Goal: Transaction & Acquisition: Download file/media

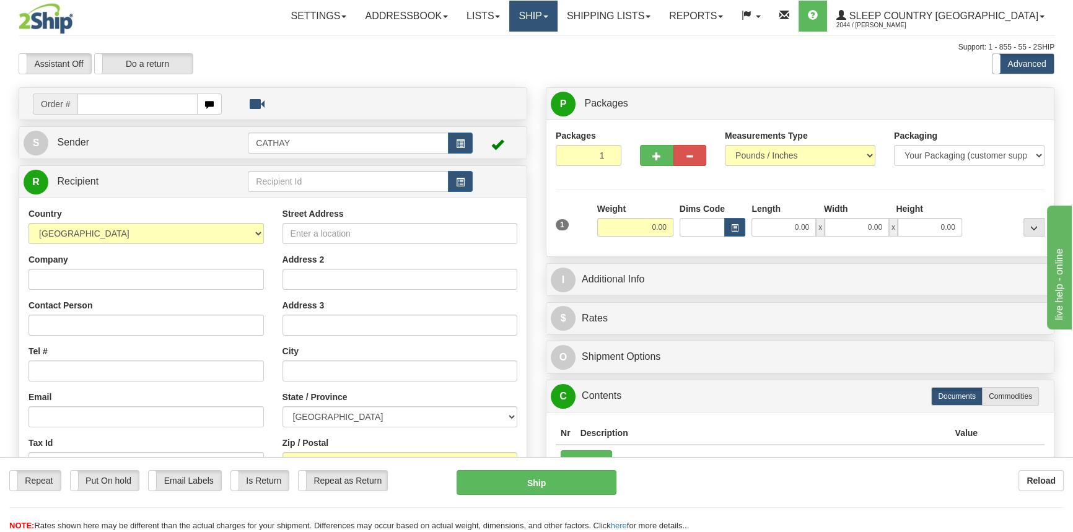
click at [557, 21] on link "Ship" at bounding box center [533, 16] width 48 height 31
click at [544, 58] on span "OnHold / Order Queue" at bounding box center [500, 59] width 87 height 10
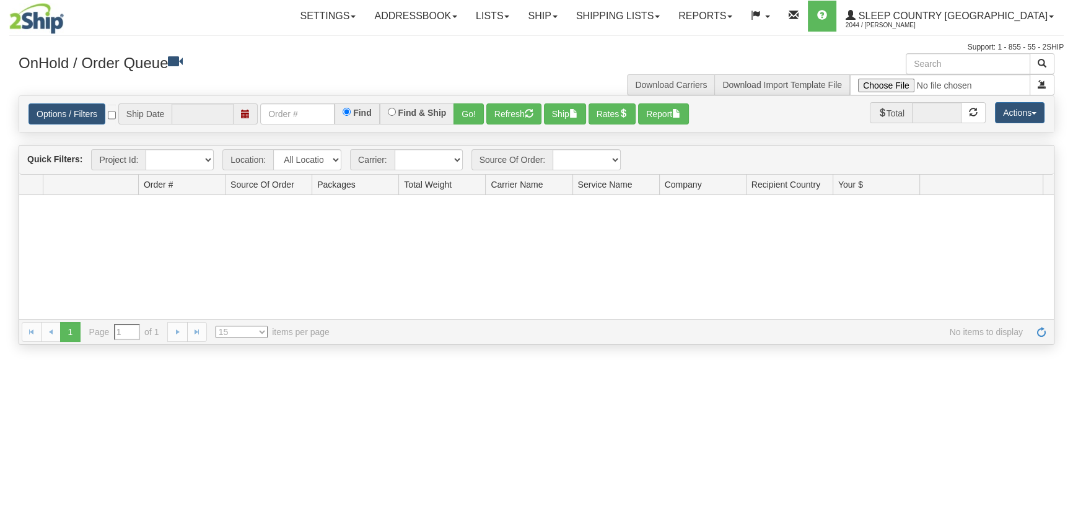
type input "[DATE]"
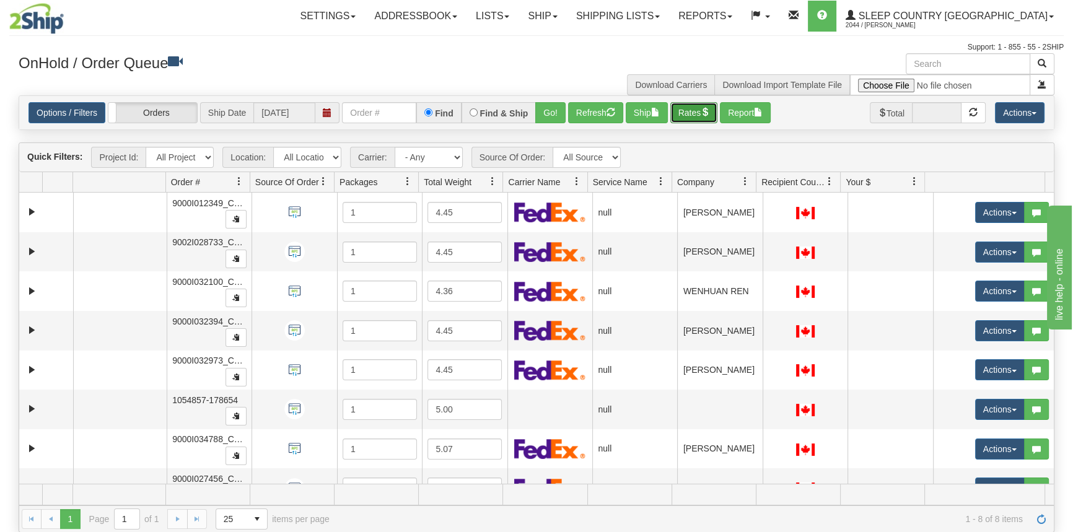
click at [684, 107] on button "Rates" at bounding box center [694, 112] width 48 height 21
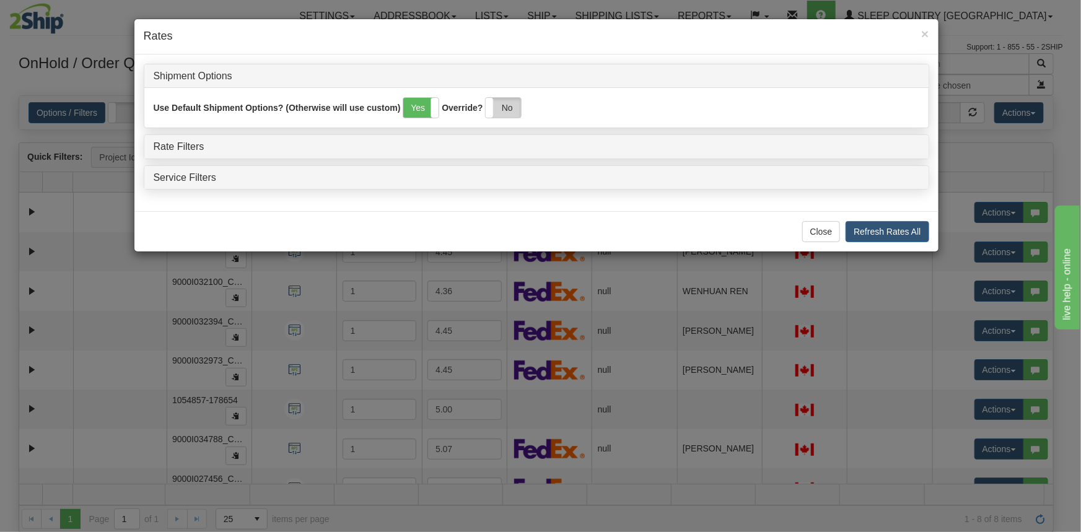
click at [513, 105] on label "No" at bounding box center [502, 108] width 35 height 20
click at [188, 147] on link "Rate Filters" at bounding box center [179, 146] width 51 height 11
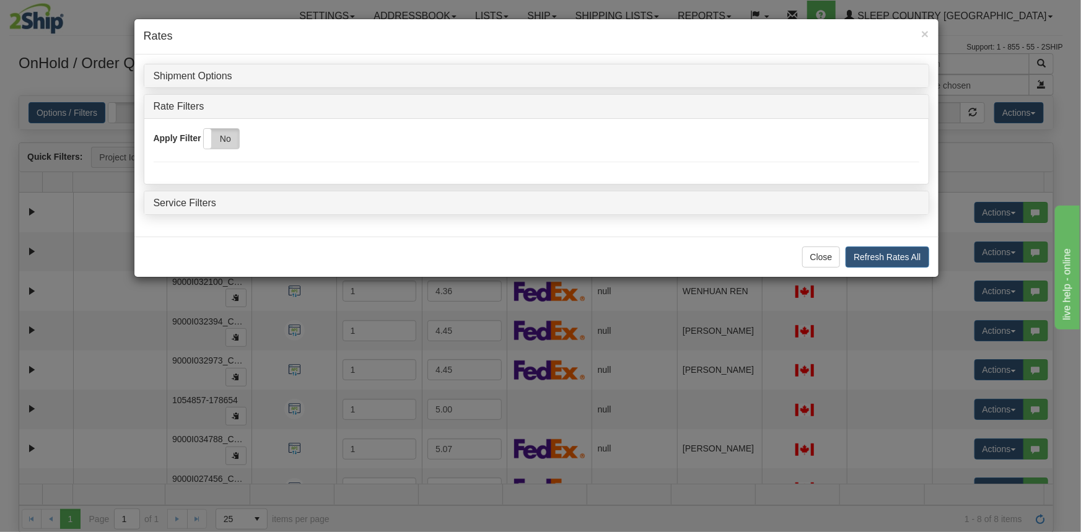
click at [233, 146] on label "No" at bounding box center [221, 139] width 35 height 20
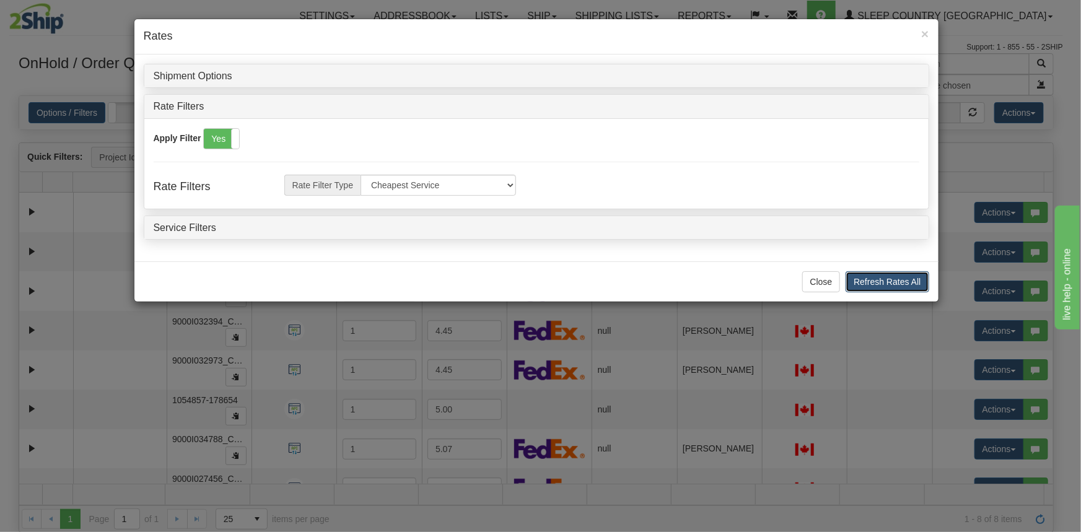
click at [876, 279] on button "Refresh Rates All" at bounding box center [886, 281] width 83 height 21
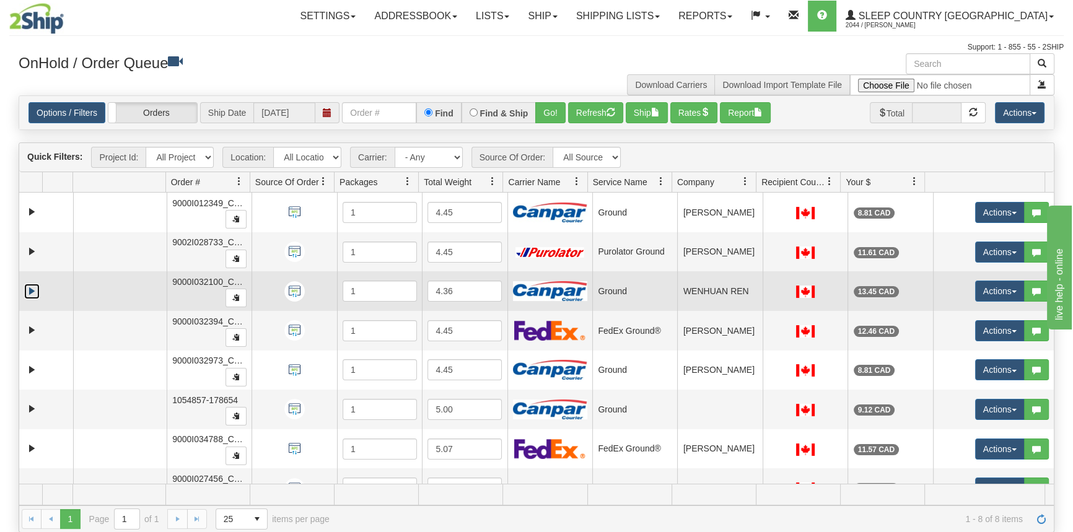
click at [32, 289] on link "Expand" at bounding box center [31, 291] width 15 height 15
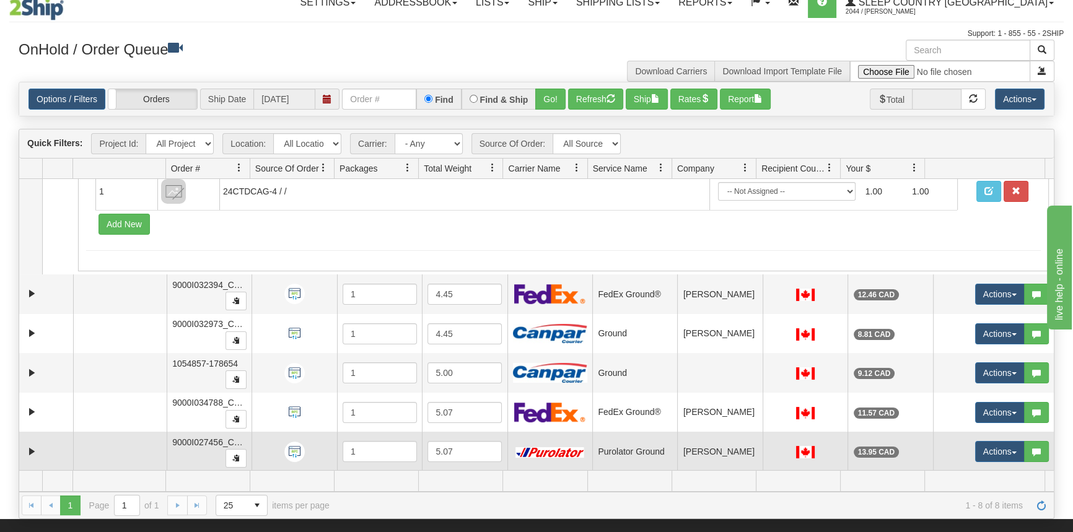
scroll to position [56, 0]
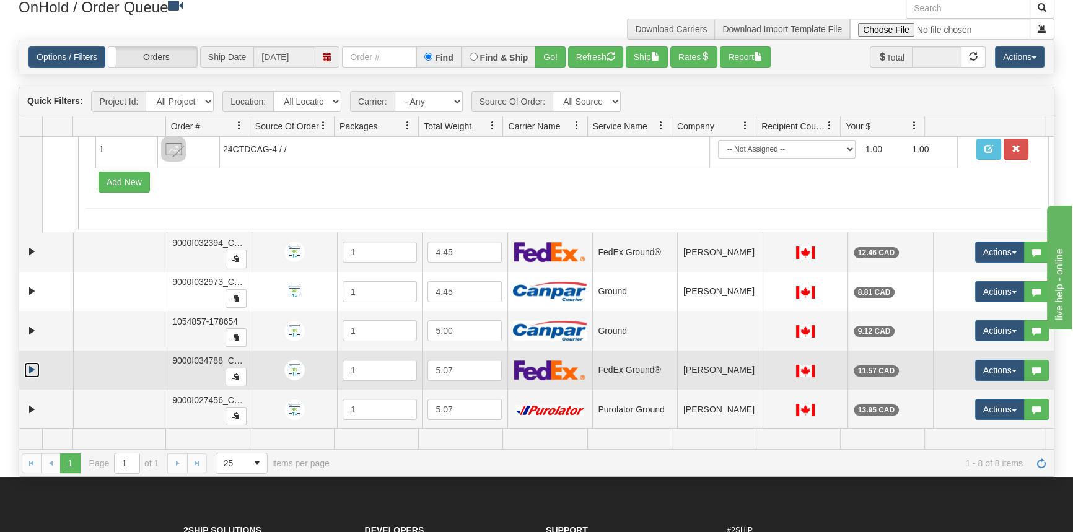
click at [32, 367] on link "Expand" at bounding box center [31, 369] width 15 height 15
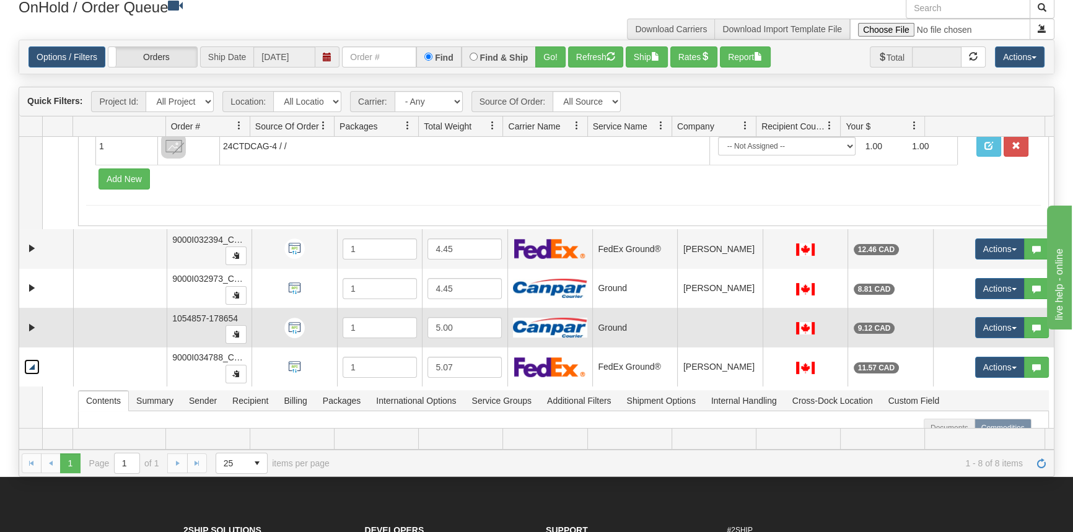
scroll to position [142, 0]
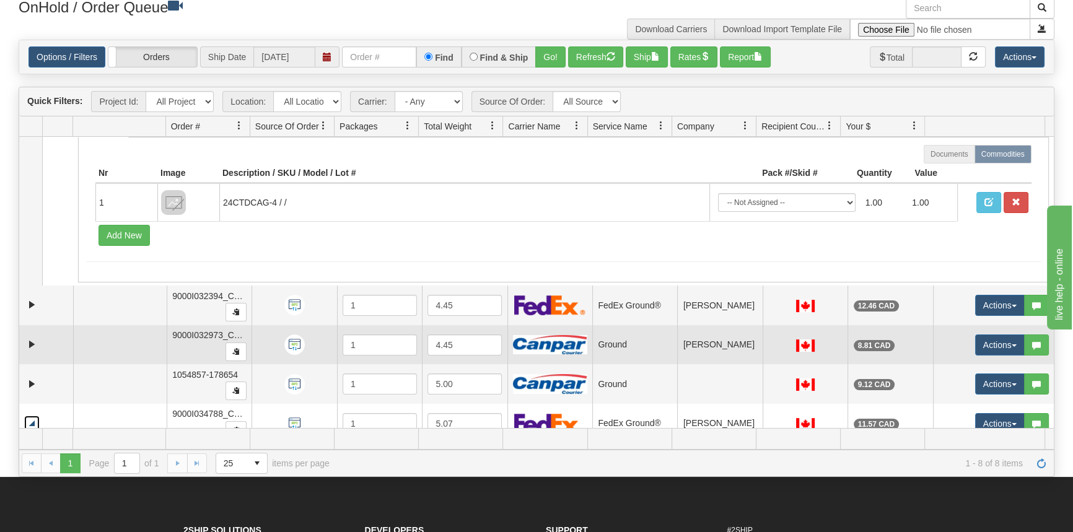
click at [42, 342] on td at bounding box center [46, 345] width 54 height 40
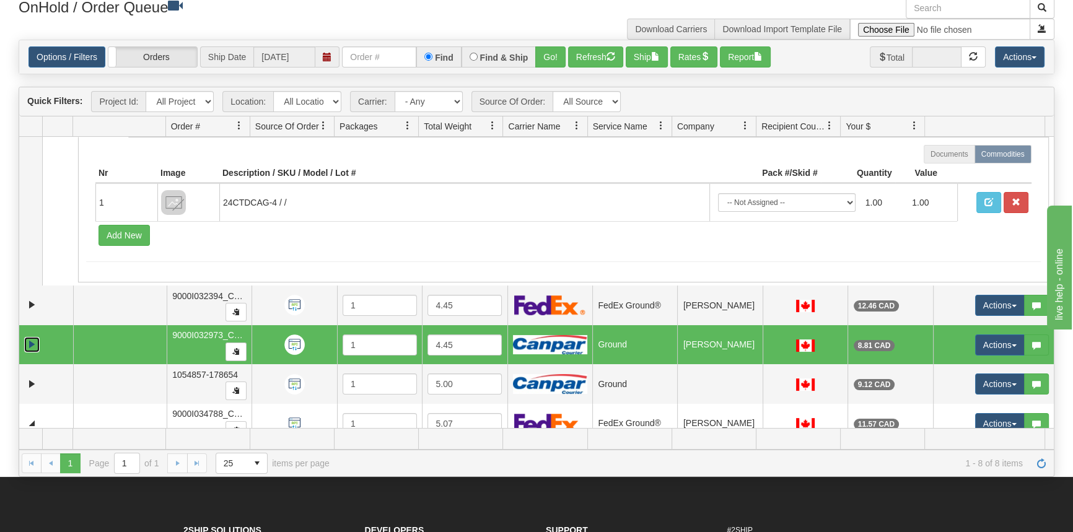
click at [33, 344] on link "Expand" at bounding box center [31, 344] width 15 height 15
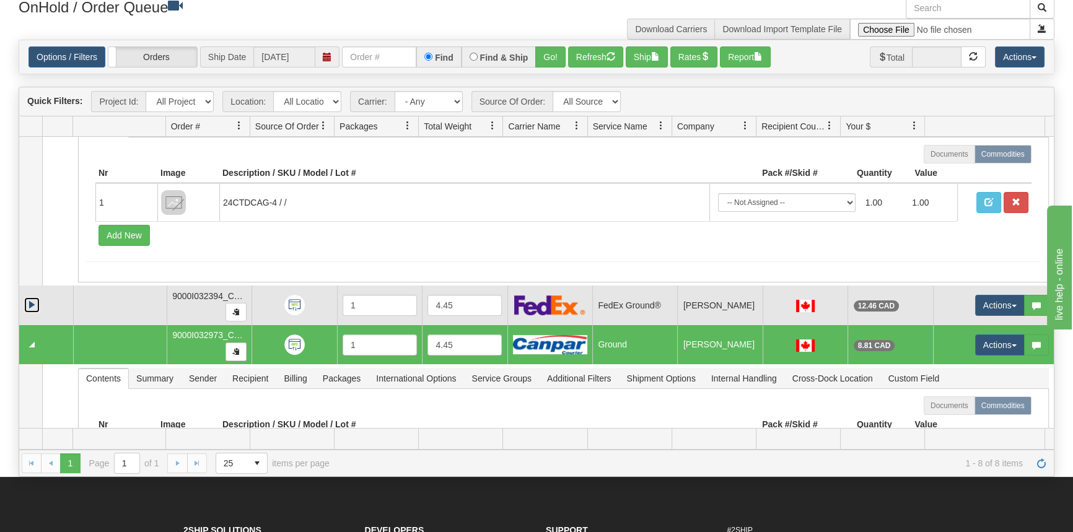
click at [32, 298] on link "Expand" at bounding box center [31, 304] width 15 height 15
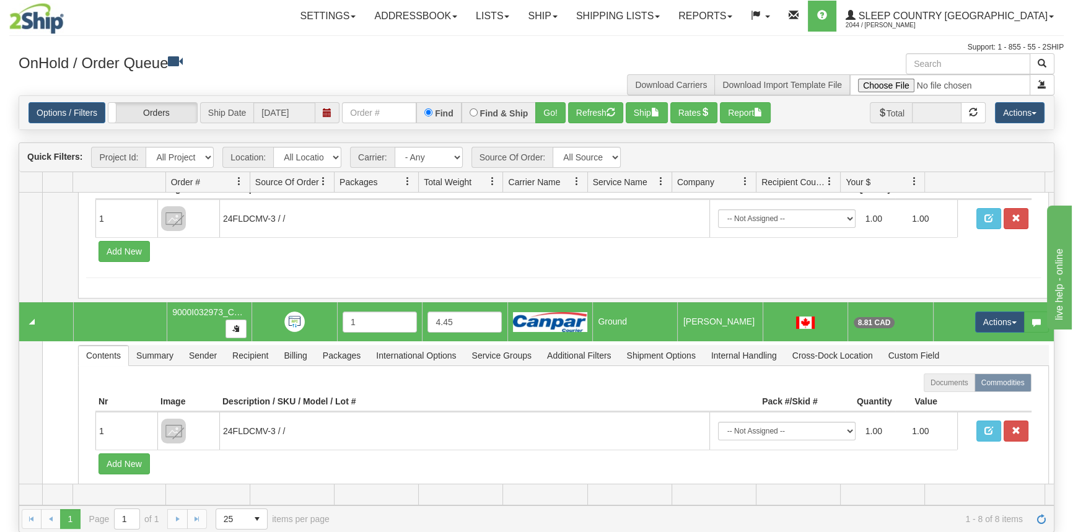
scroll to position [619, 0]
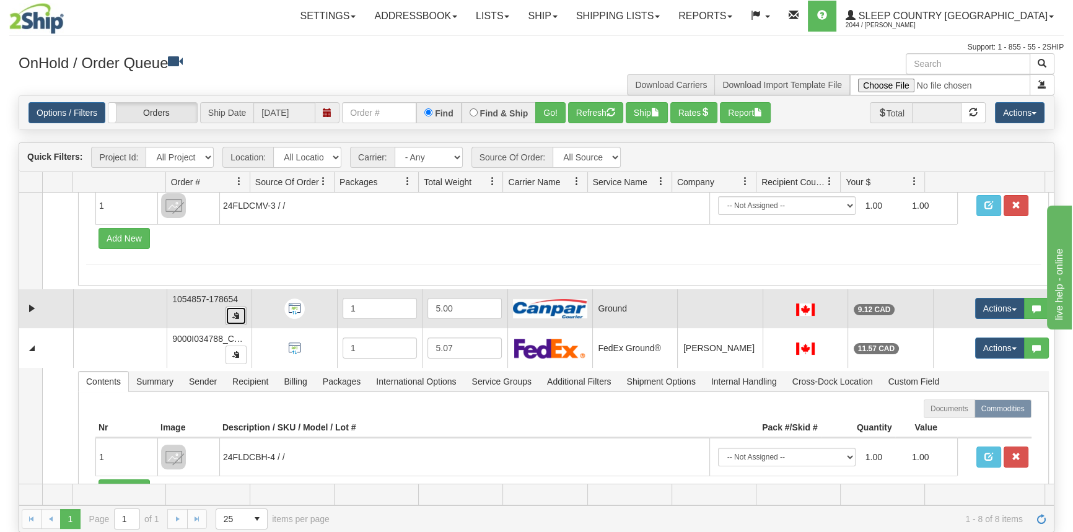
click at [228, 315] on button "button" at bounding box center [235, 316] width 21 height 19
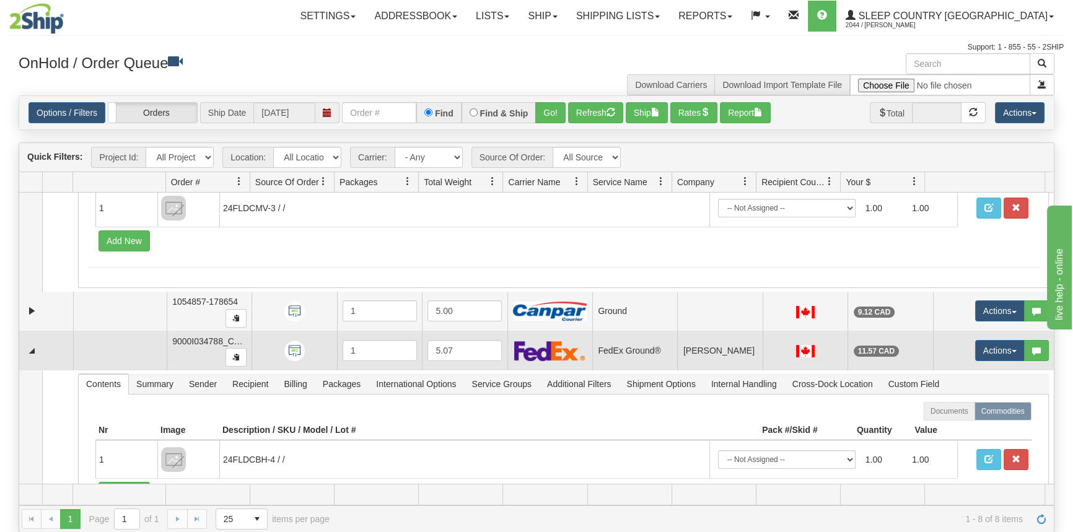
scroll to position [601, 0]
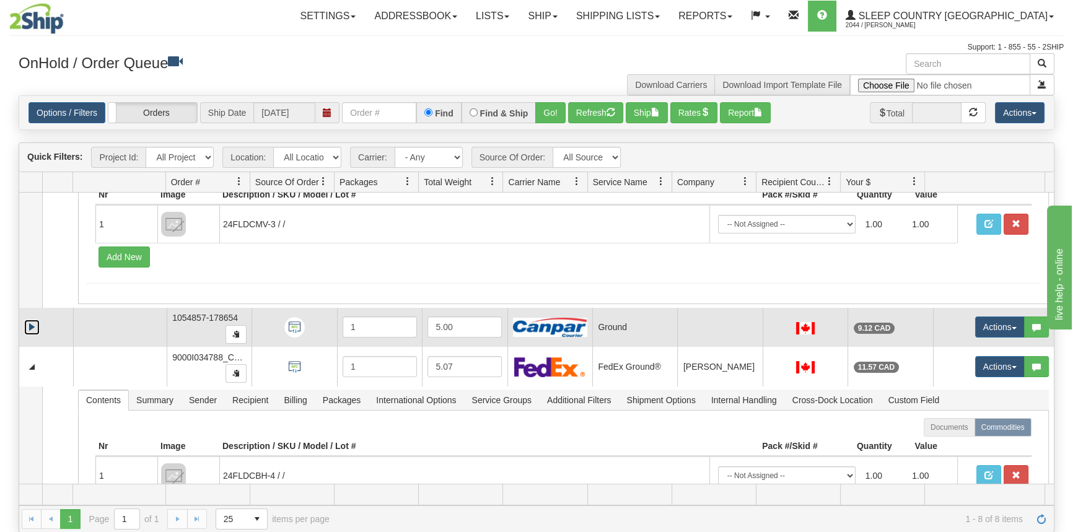
click at [33, 321] on link "Expand" at bounding box center [31, 327] width 15 height 15
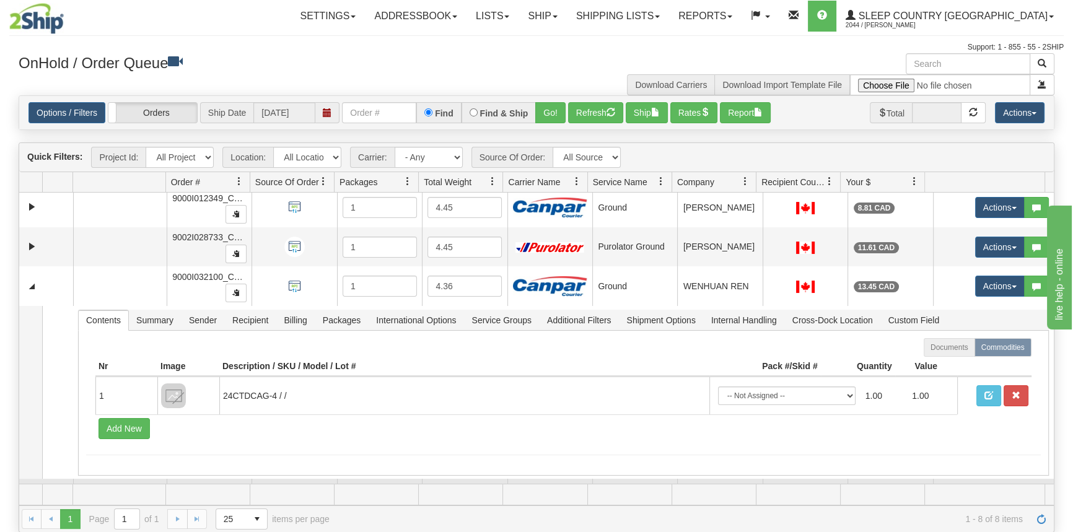
scroll to position [0, 0]
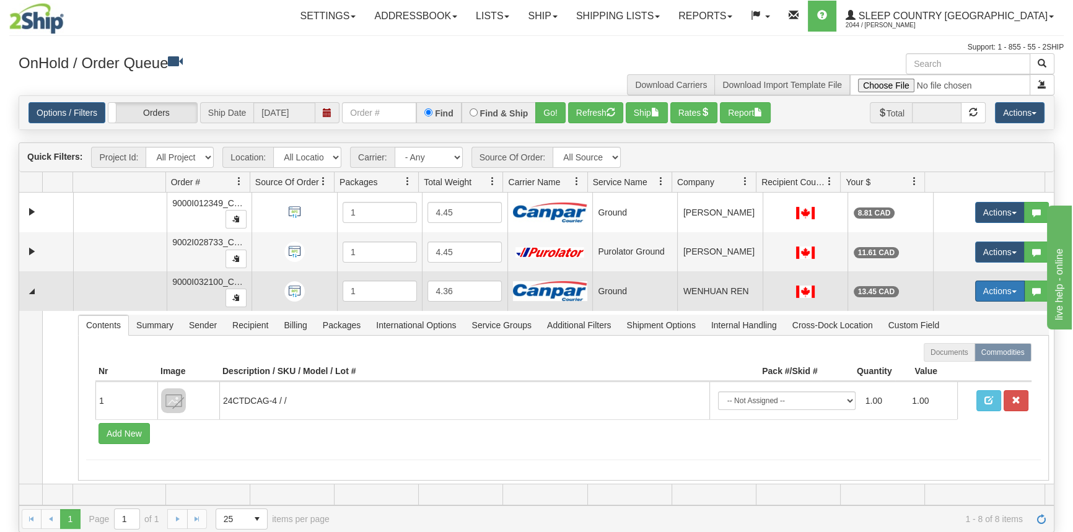
click at [1003, 292] on button "Actions" at bounding box center [1000, 291] width 50 height 21
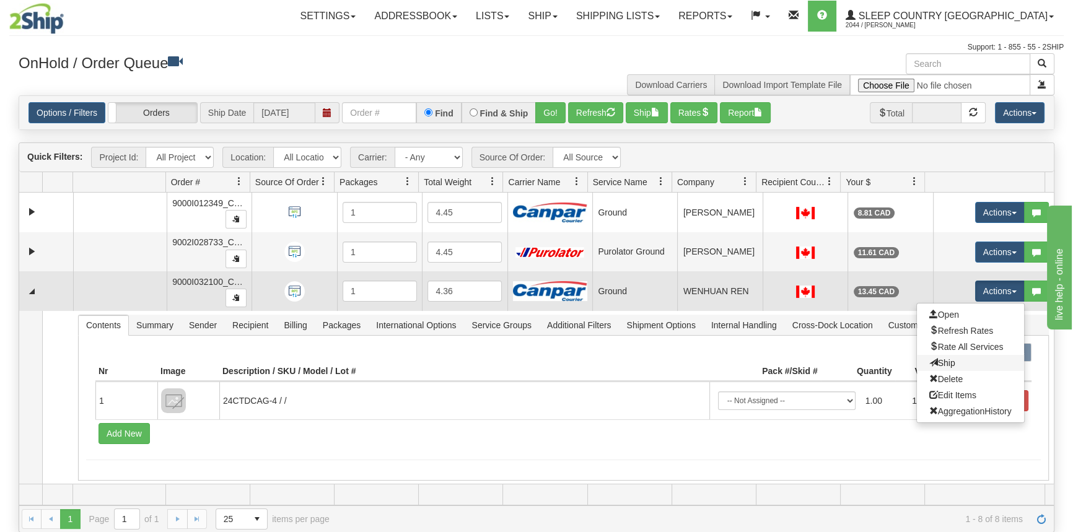
click at [965, 364] on link "Ship" at bounding box center [970, 363] width 107 height 16
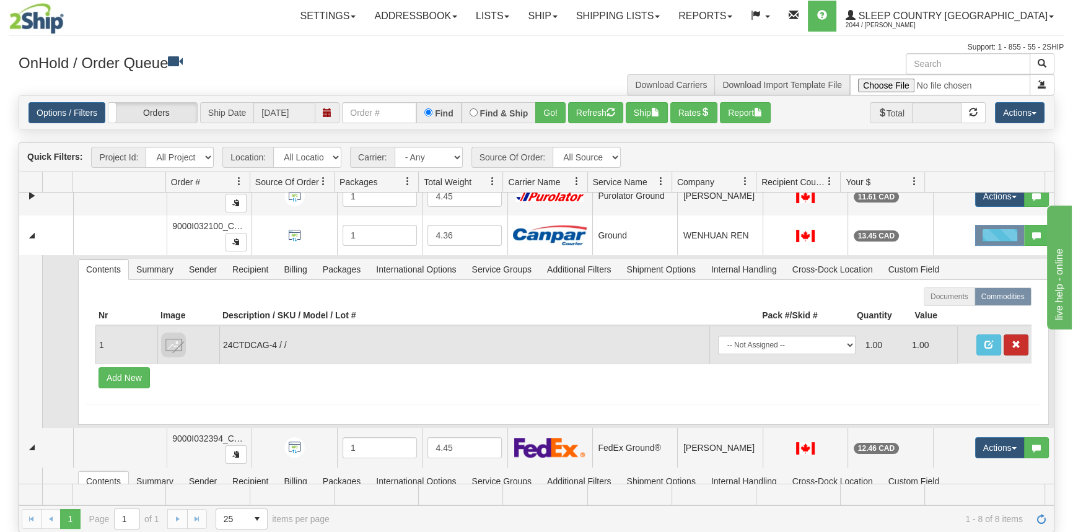
scroll to position [168, 0]
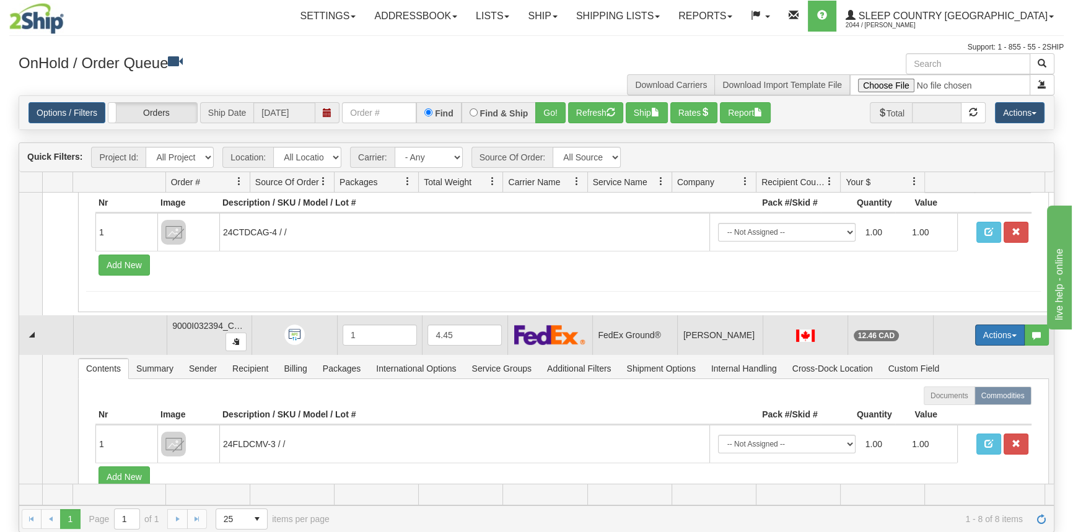
click at [1000, 334] on button "Actions" at bounding box center [1000, 334] width 50 height 21
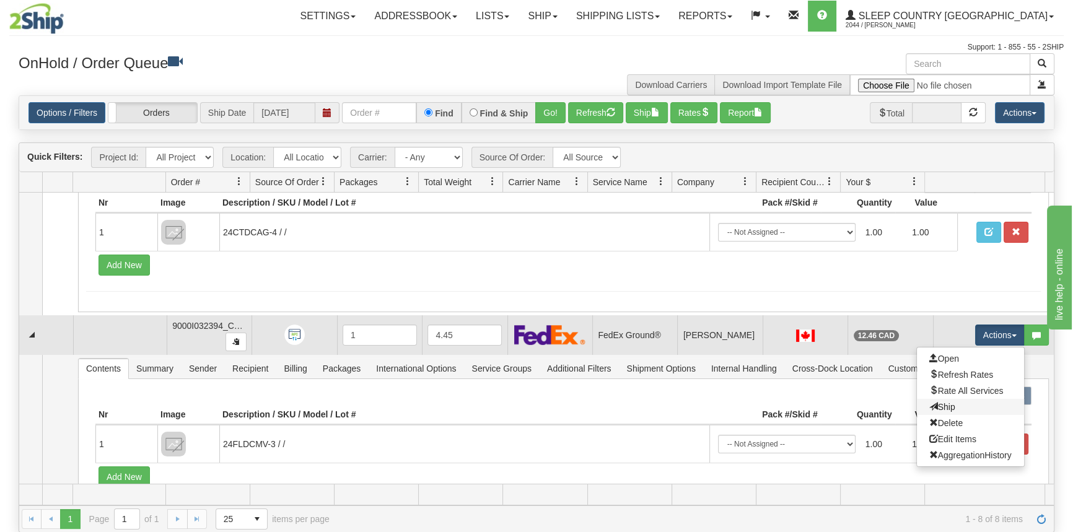
click at [947, 409] on link "Ship" at bounding box center [970, 407] width 107 height 16
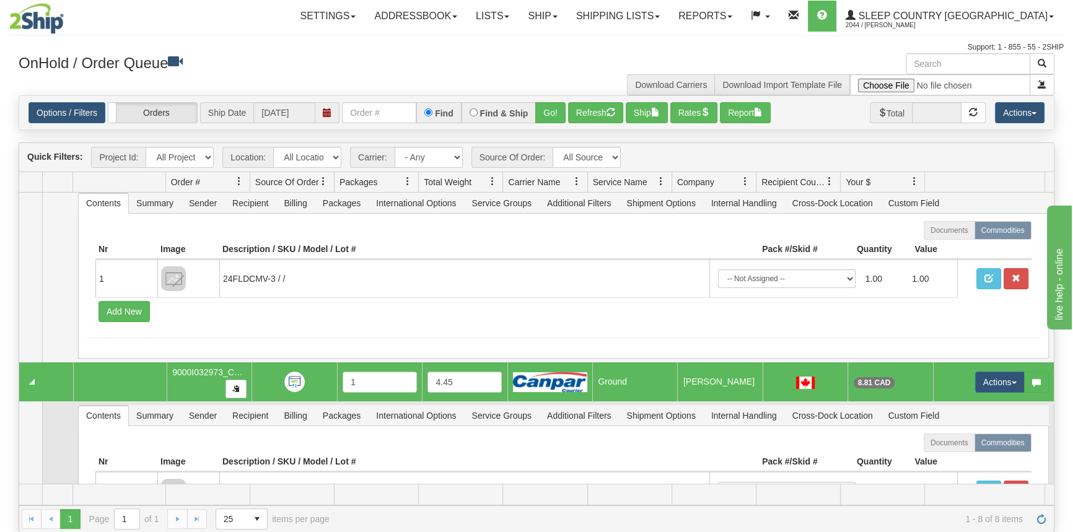
scroll to position [337, 0]
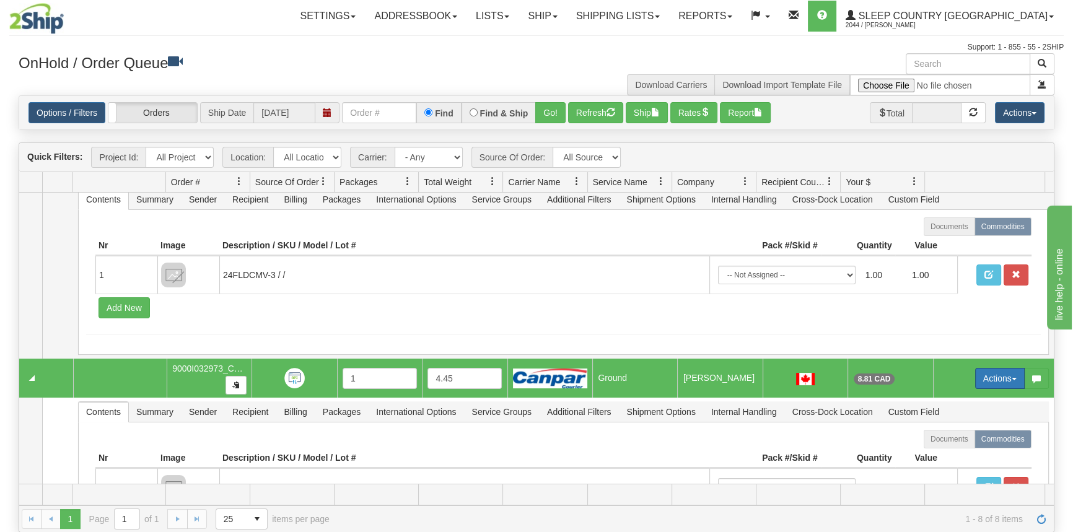
click at [987, 378] on button "Actions" at bounding box center [1000, 378] width 50 height 21
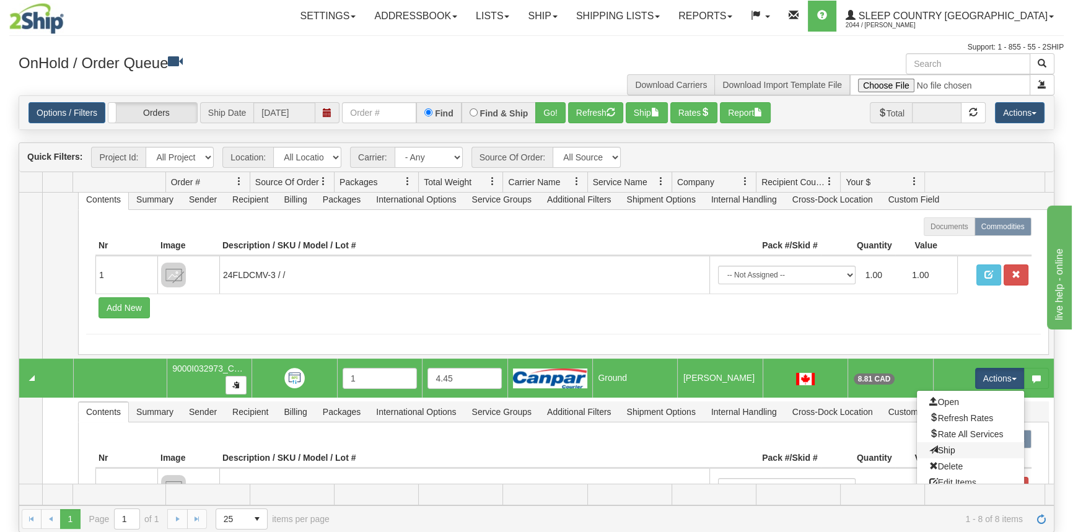
click at [948, 450] on link "Ship" at bounding box center [970, 450] width 107 height 16
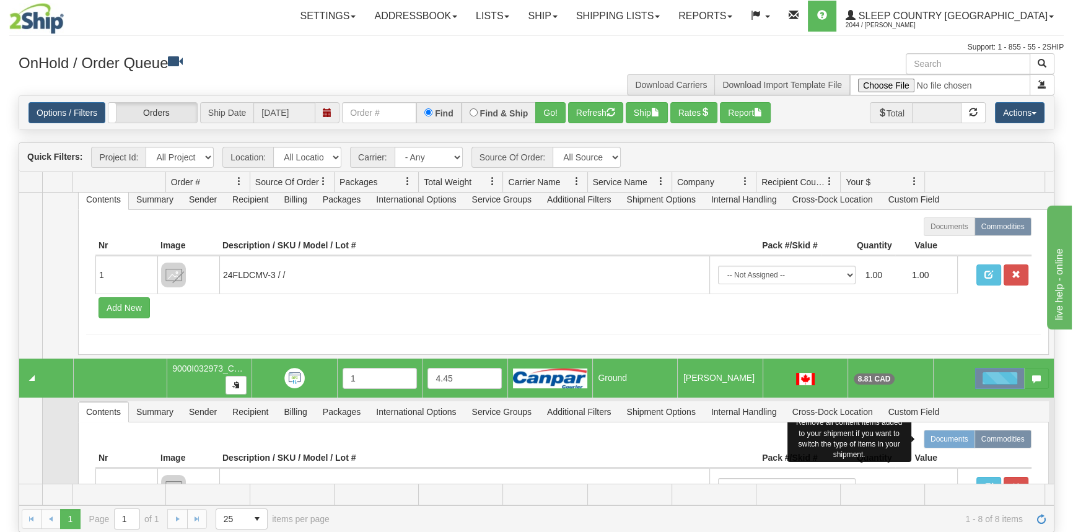
scroll to position [507, 0]
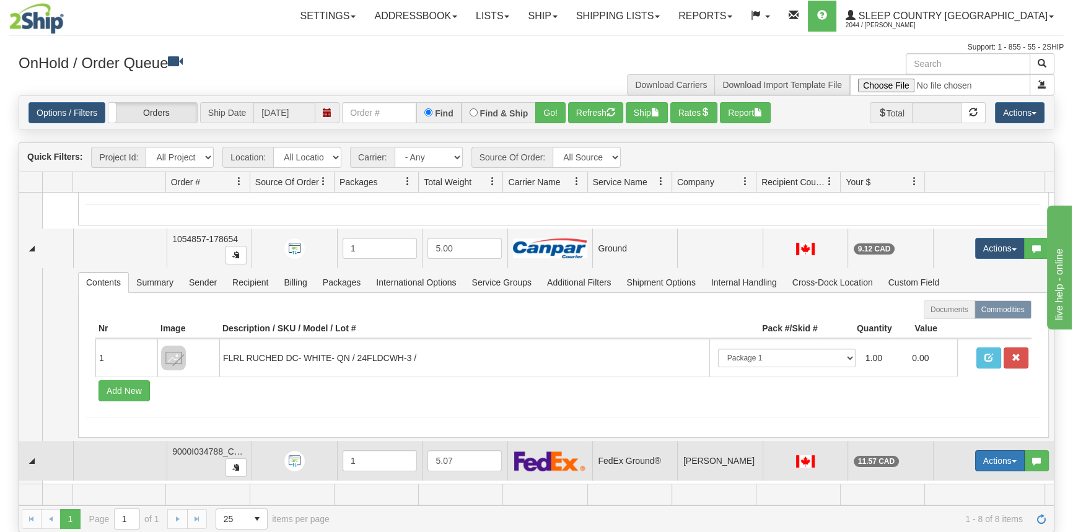
click at [999, 452] on button "Actions" at bounding box center [1000, 460] width 50 height 21
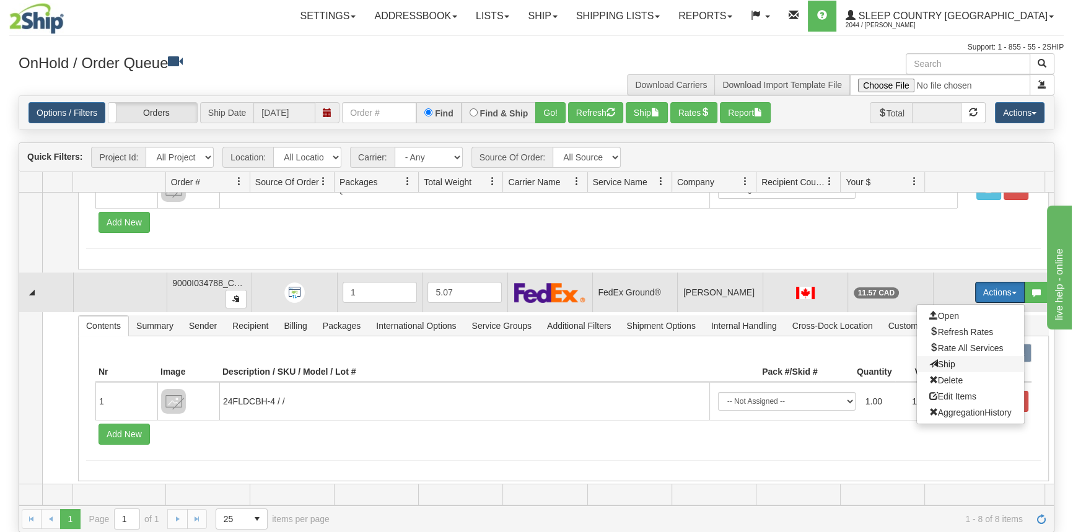
click at [946, 361] on span "Ship" at bounding box center [942, 364] width 26 height 10
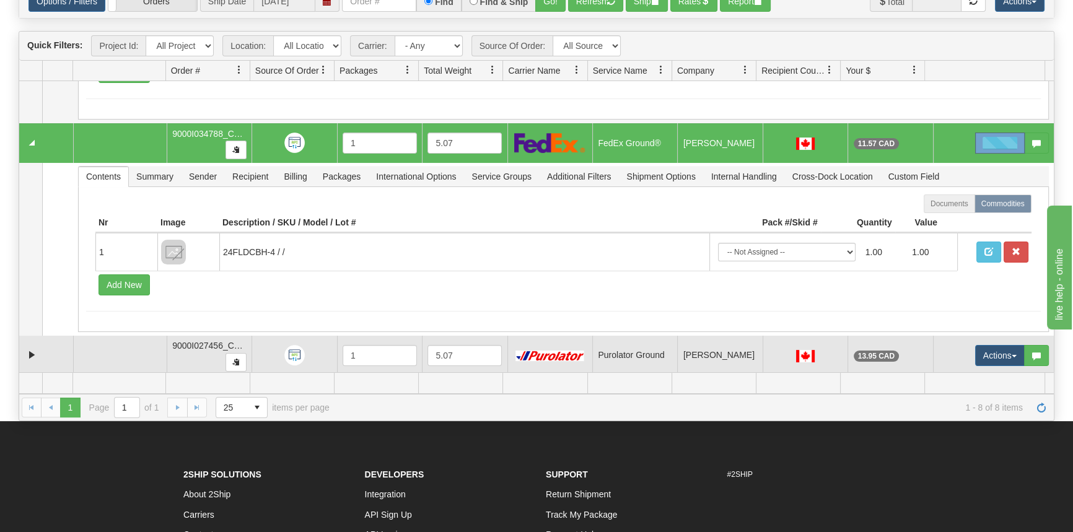
scroll to position [112, 0]
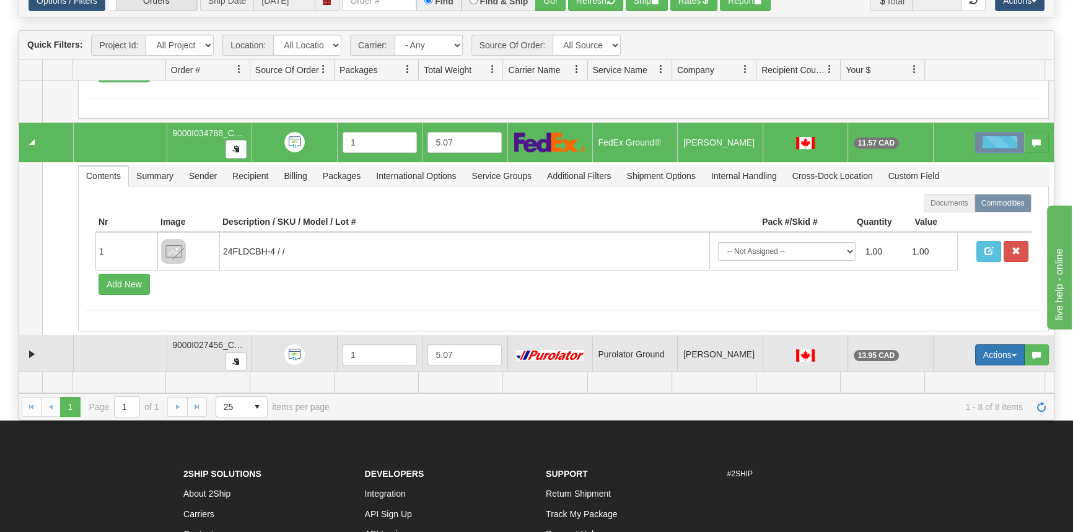
click at [991, 356] on button "Actions" at bounding box center [1000, 354] width 50 height 21
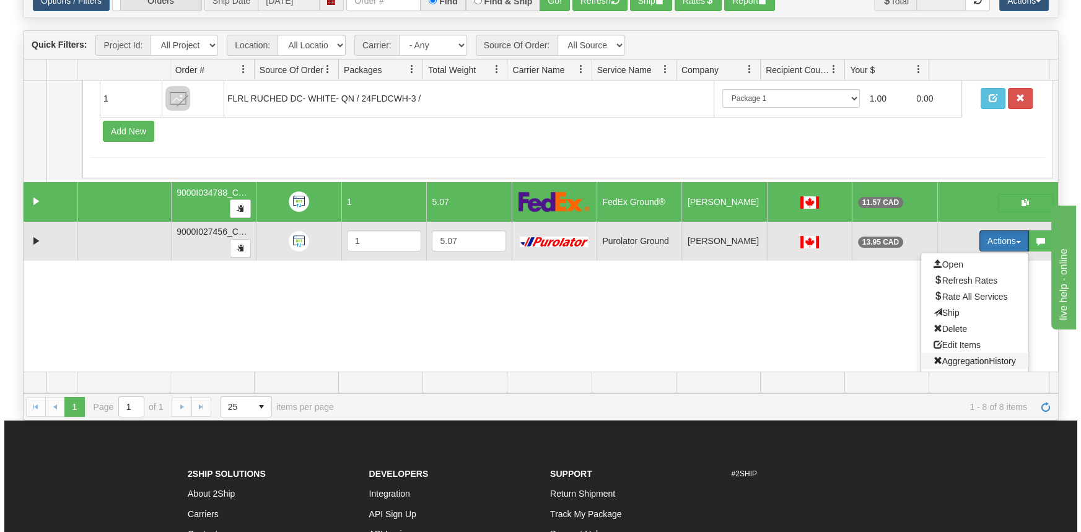
scroll to position [308, 0]
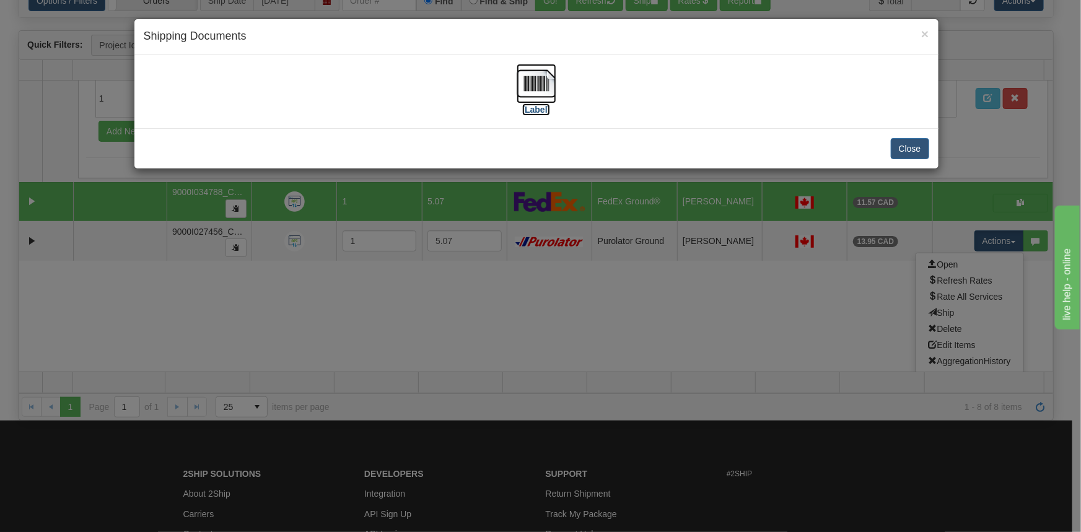
click at [532, 103] on label "[Label]" at bounding box center [536, 109] width 28 height 12
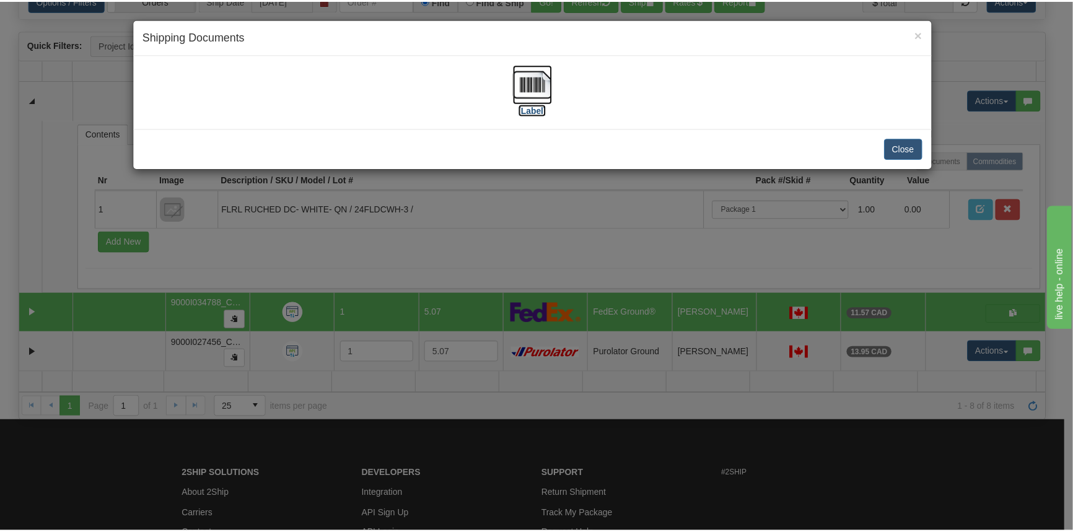
scroll to position [196, 0]
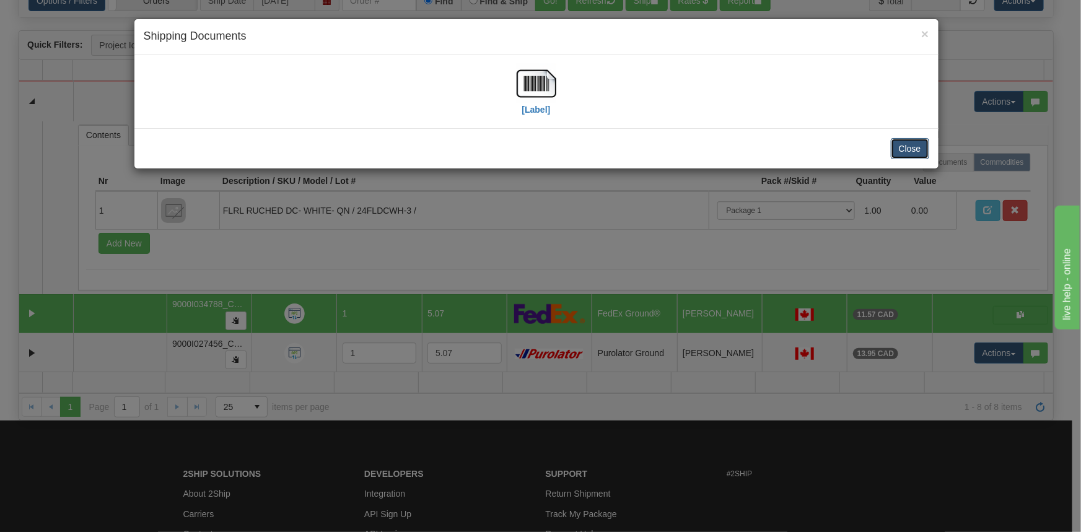
click at [915, 146] on button "Close" at bounding box center [909, 148] width 38 height 21
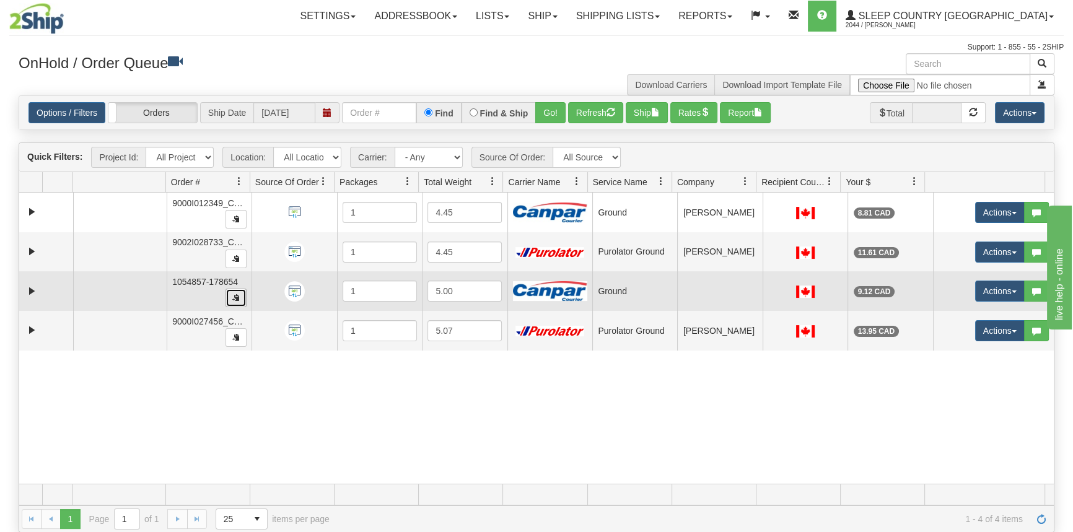
click at [241, 298] on button "button" at bounding box center [235, 298] width 21 height 19
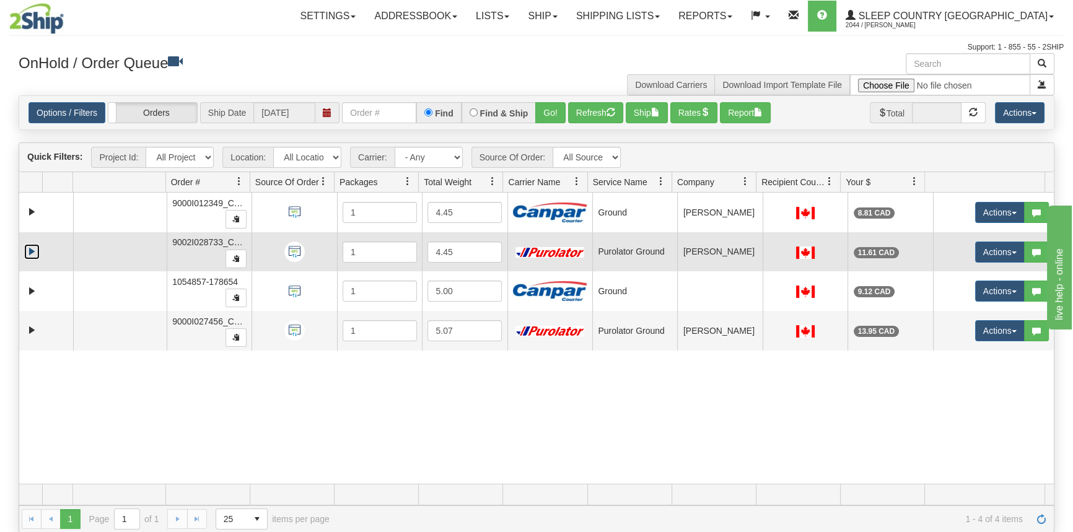
click at [33, 248] on link "Expand" at bounding box center [31, 251] width 15 height 15
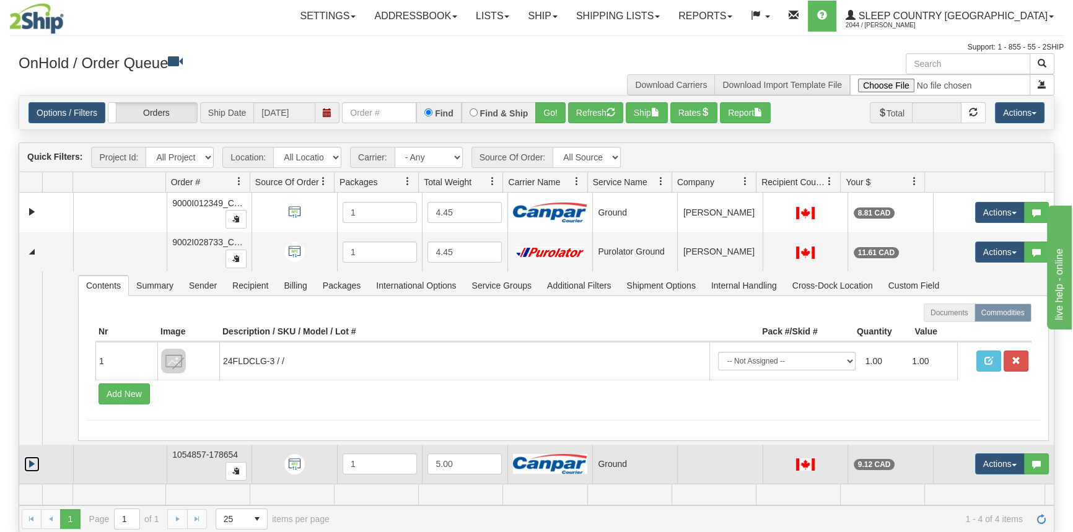
click at [33, 458] on link "Expand" at bounding box center [31, 463] width 15 height 15
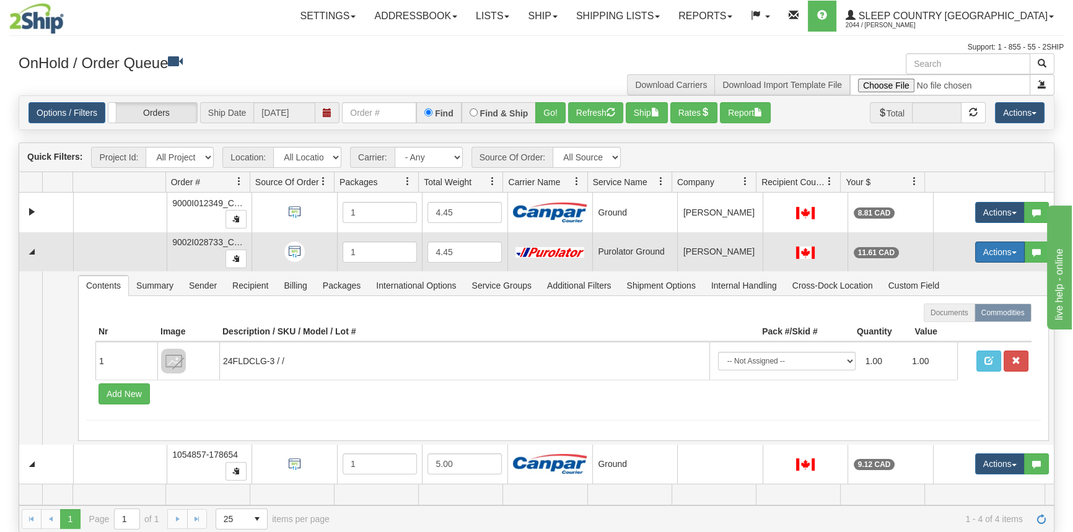
click at [993, 255] on button "Actions" at bounding box center [1000, 252] width 50 height 21
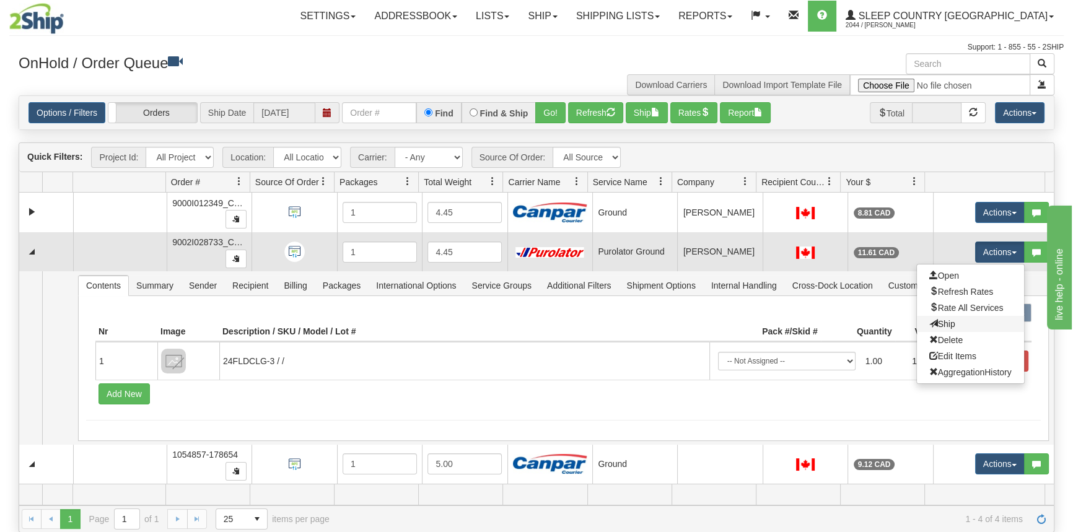
click at [952, 324] on link "Ship" at bounding box center [970, 324] width 107 height 16
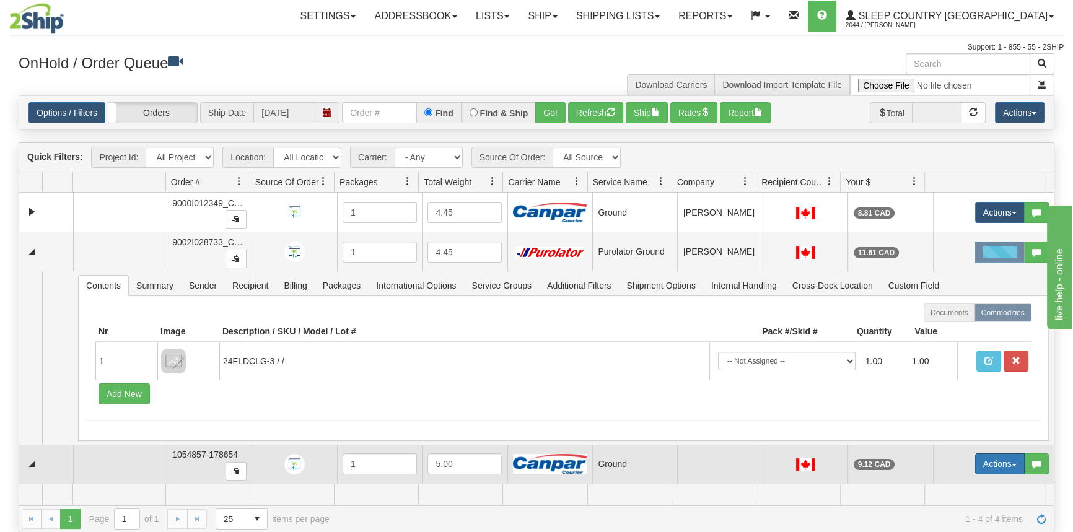
click at [989, 471] on button "Actions" at bounding box center [1000, 463] width 50 height 21
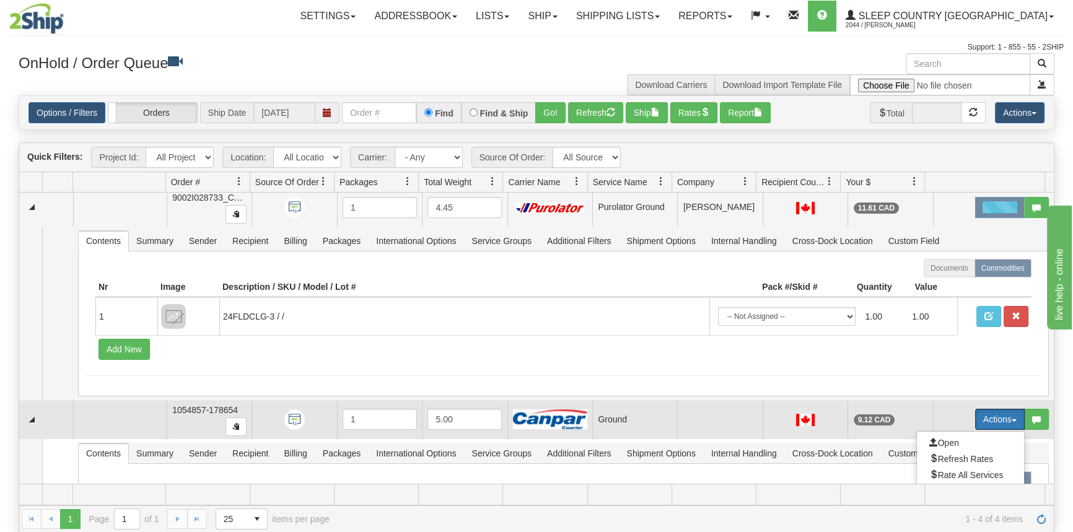
scroll to position [112, 0]
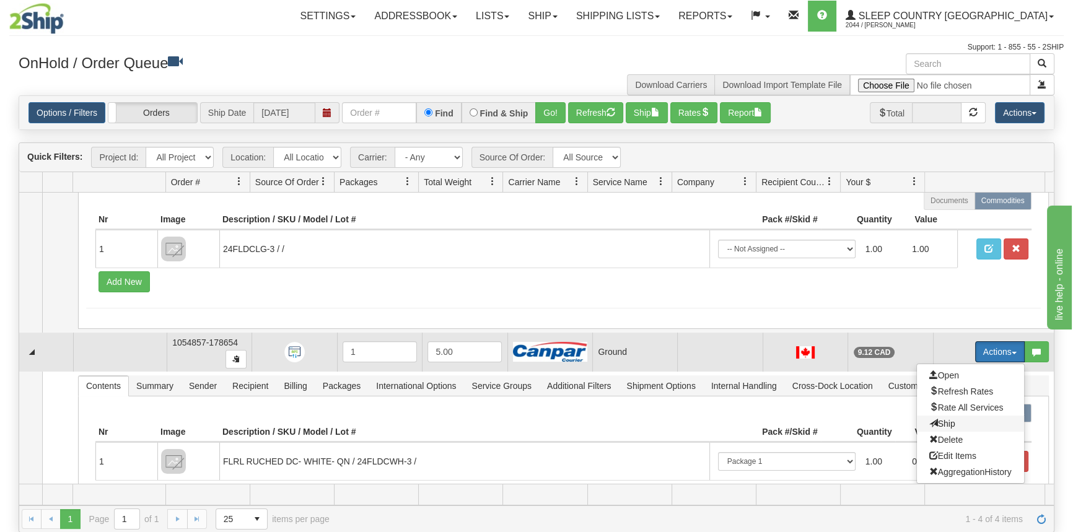
click at [939, 422] on span "Ship" at bounding box center [942, 424] width 26 height 10
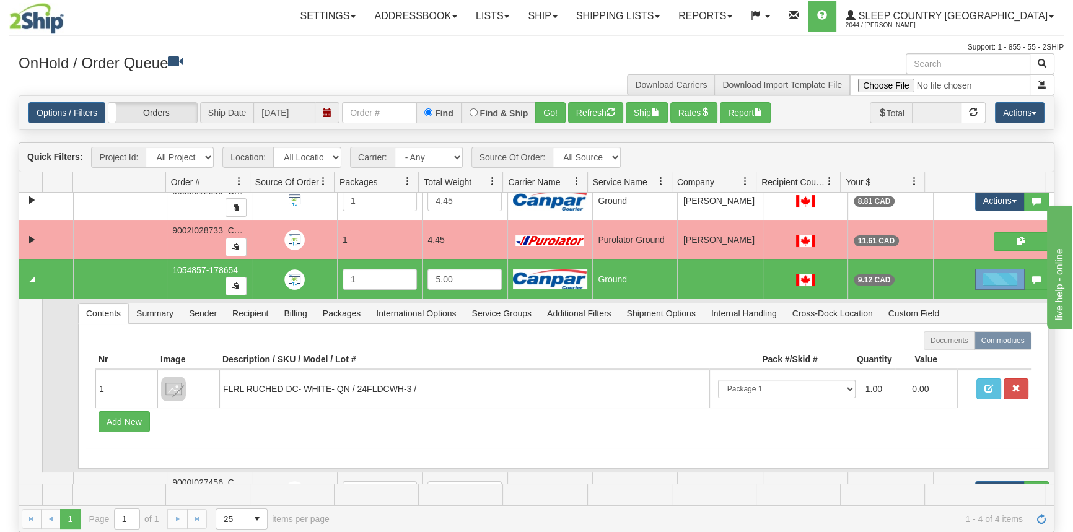
scroll to position [0, 0]
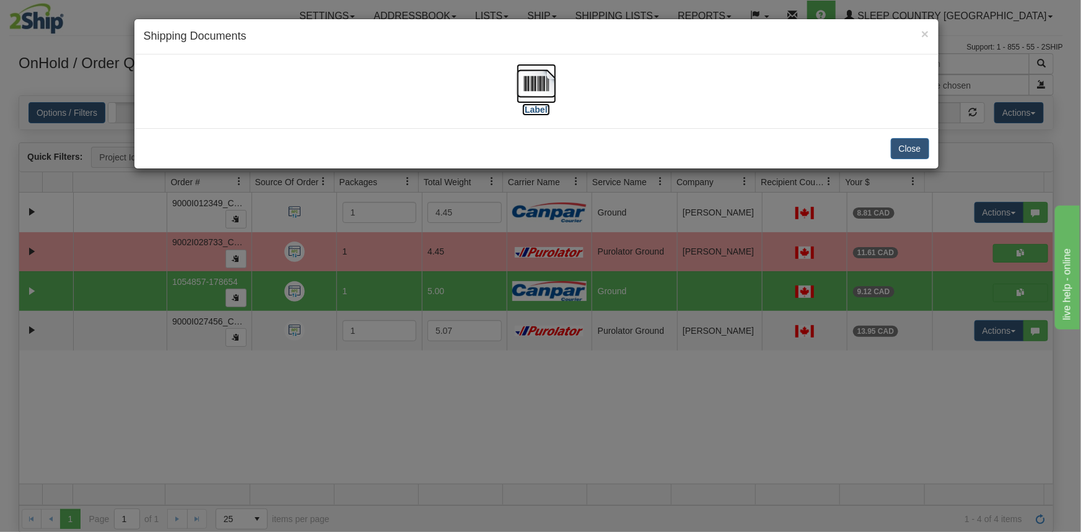
click at [538, 111] on label "[Label]" at bounding box center [536, 109] width 28 height 12
click at [927, 152] on button "Close" at bounding box center [909, 148] width 38 height 21
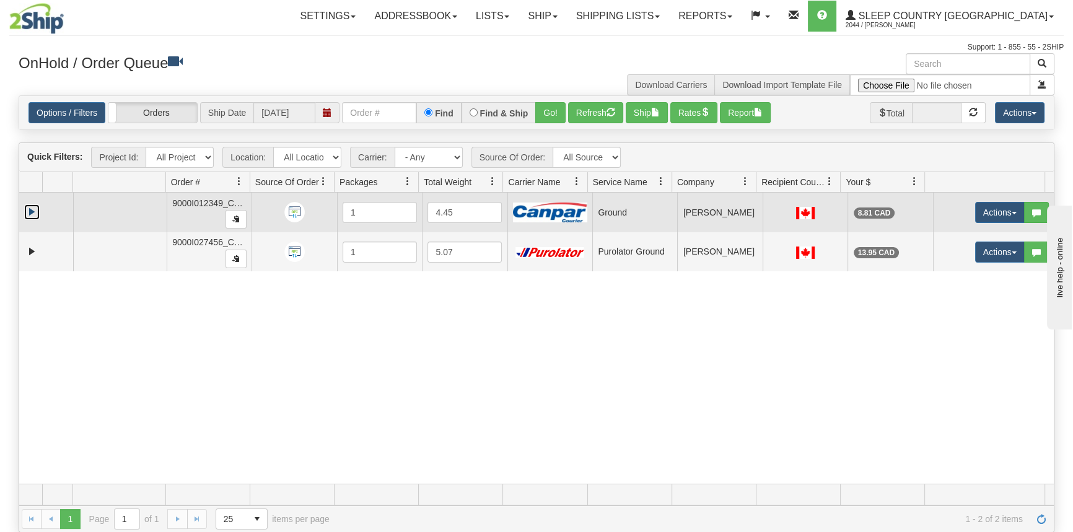
drag, startPoint x: 37, startPoint y: 210, endPoint x: 28, endPoint y: 212, distance: 8.3
click at [37, 210] on link "Expand" at bounding box center [31, 211] width 15 height 15
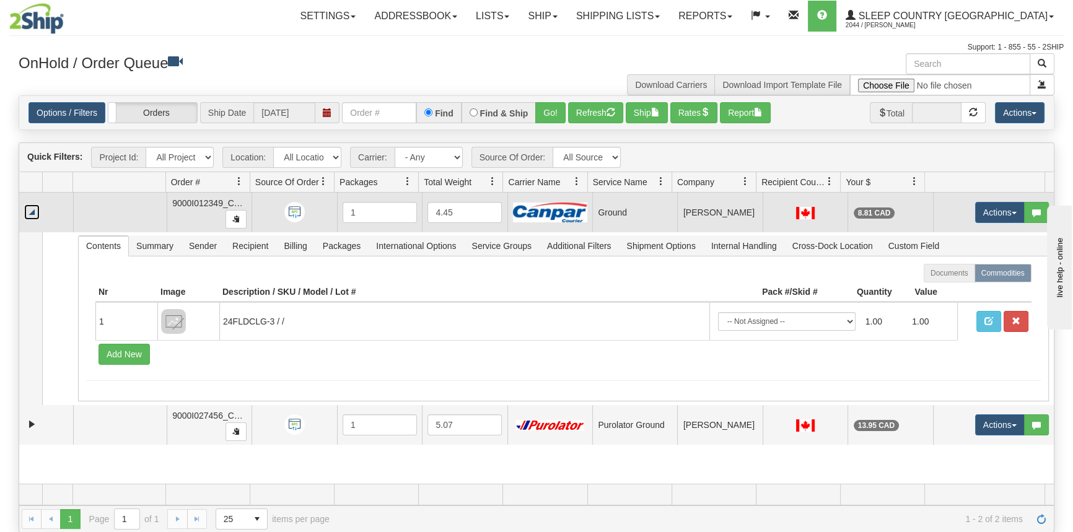
click at [28, 212] on link "Collapse" at bounding box center [31, 211] width 15 height 15
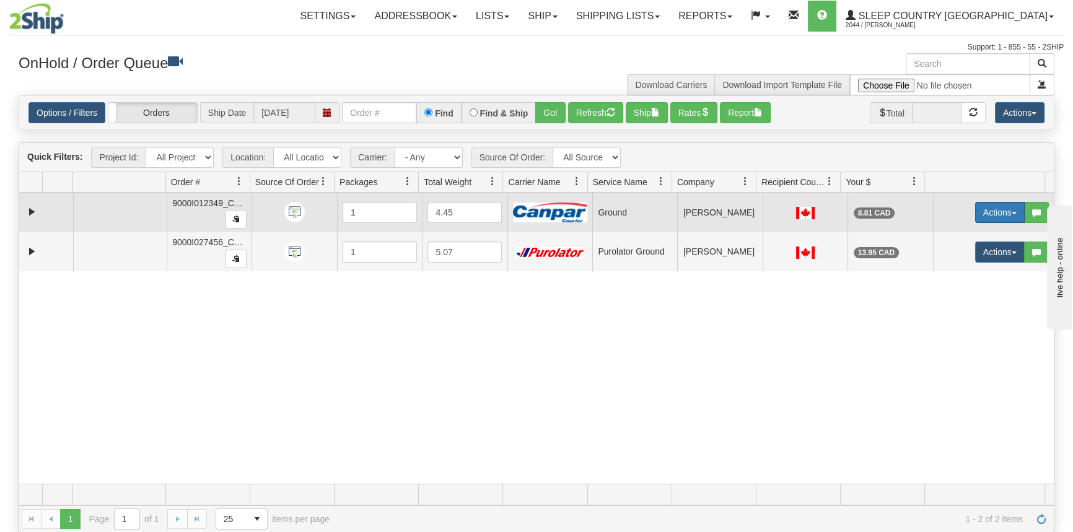
click at [1009, 209] on button "Actions" at bounding box center [1000, 212] width 50 height 21
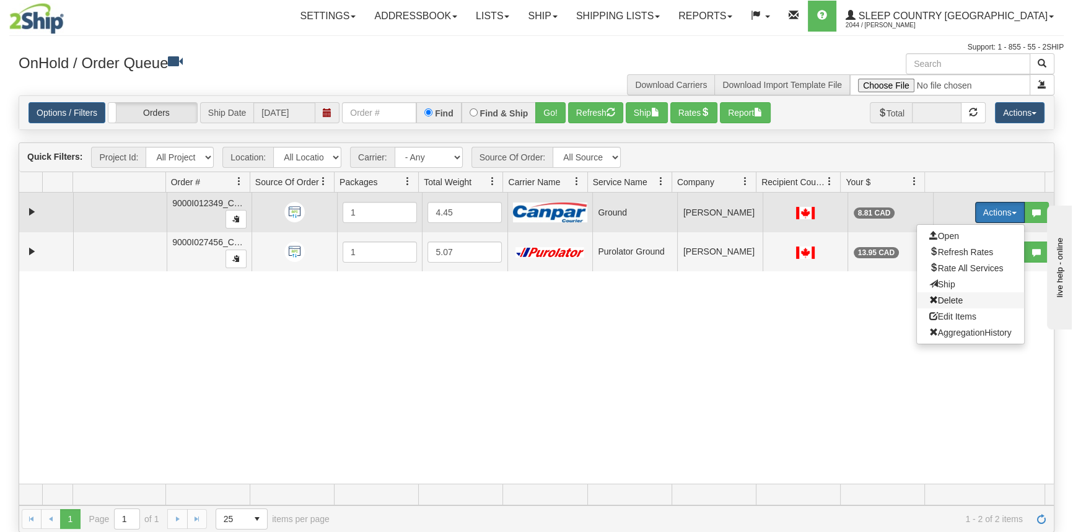
click at [952, 298] on span "Delete" at bounding box center [945, 300] width 33 height 10
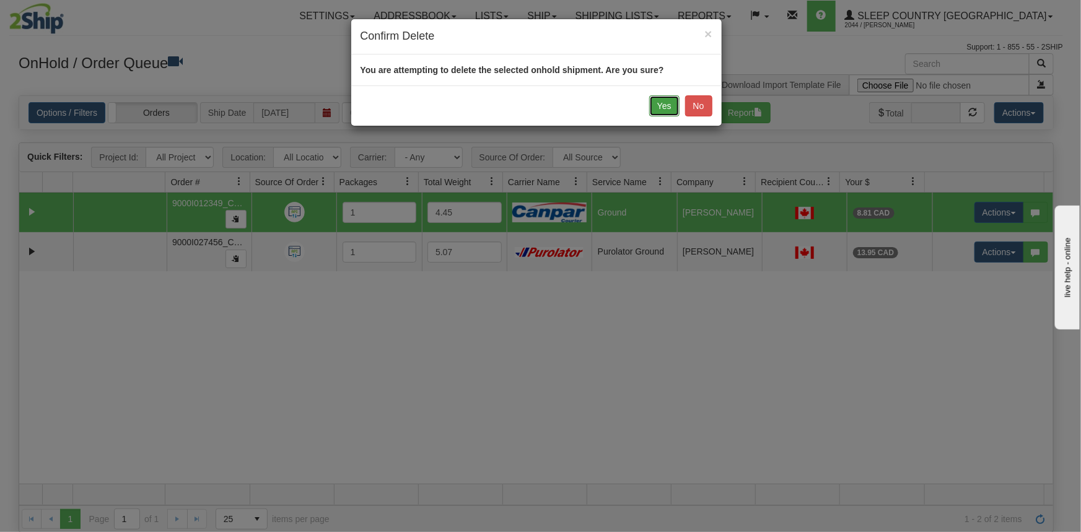
click at [671, 103] on button "Yes" at bounding box center [664, 105] width 30 height 21
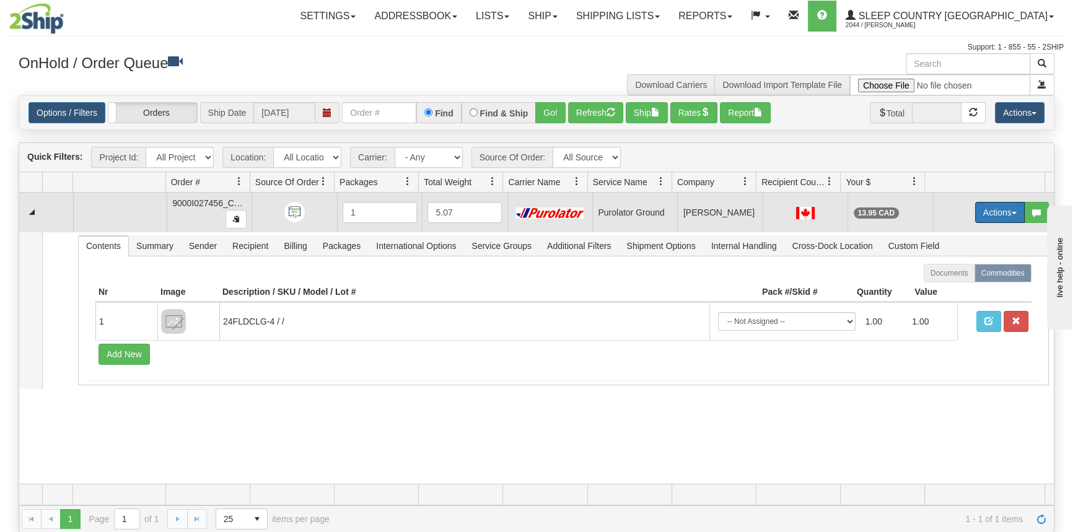
drag, startPoint x: 991, startPoint y: 222, endPoint x: 983, endPoint y: 228, distance: 10.3
click at [983, 211] on button "Actions" at bounding box center [1000, 212] width 50 height 21
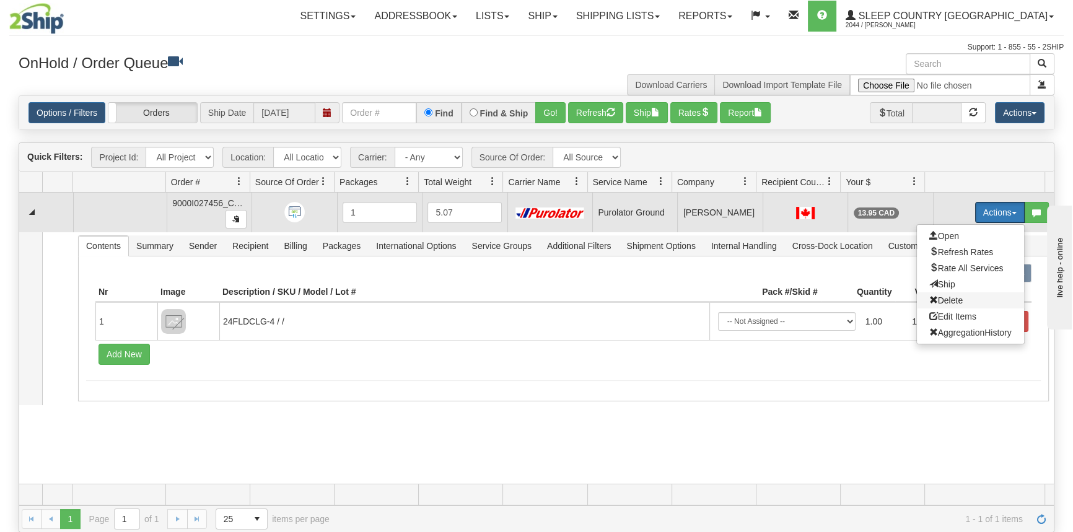
click at [943, 299] on span "Delete" at bounding box center [945, 300] width 33 height 10
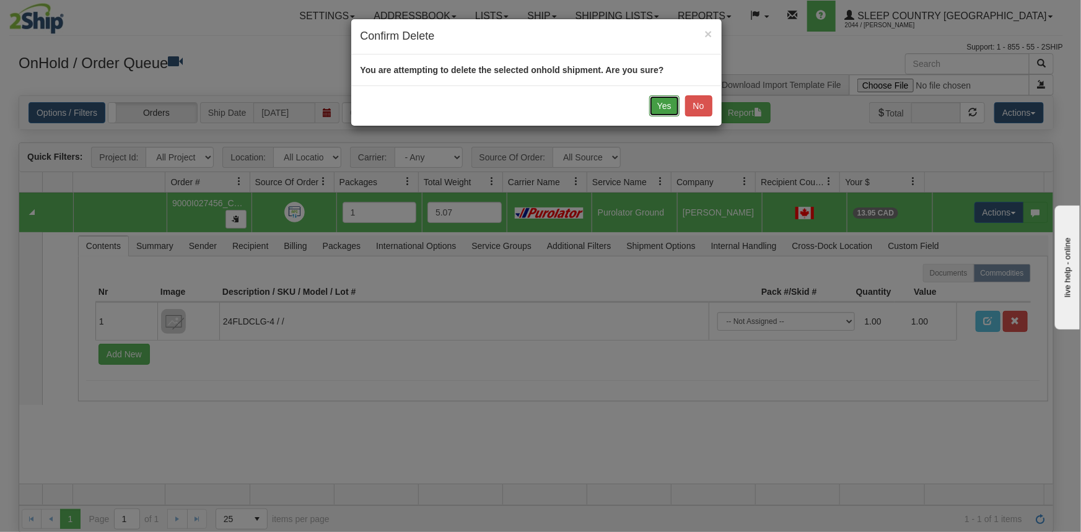
click at [666, 101] on button "Yes" at bounding box center [664, 105] width 30 height 21
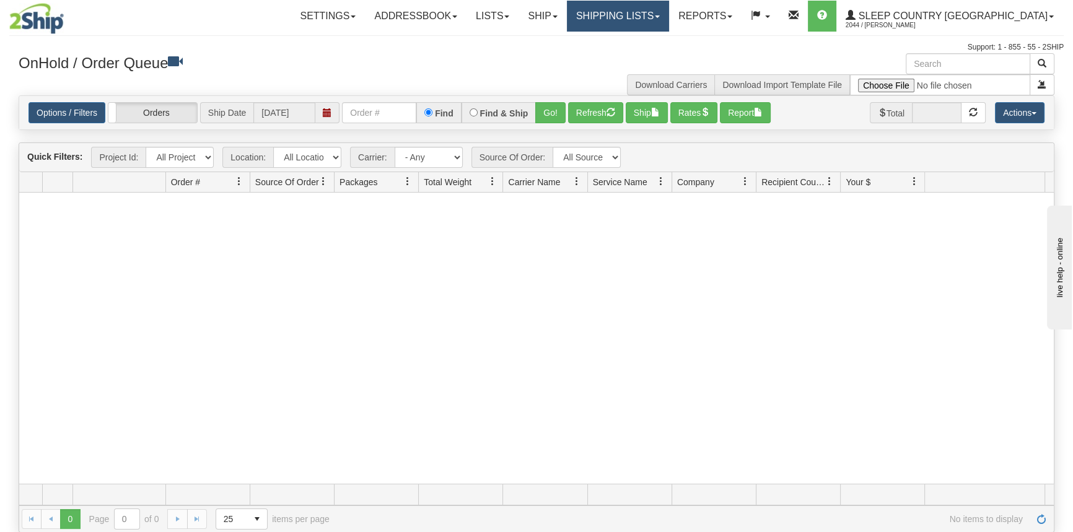
click at [653, 22] on link "Shipping lists" at bounding box center [618, 16] width 102 height 31
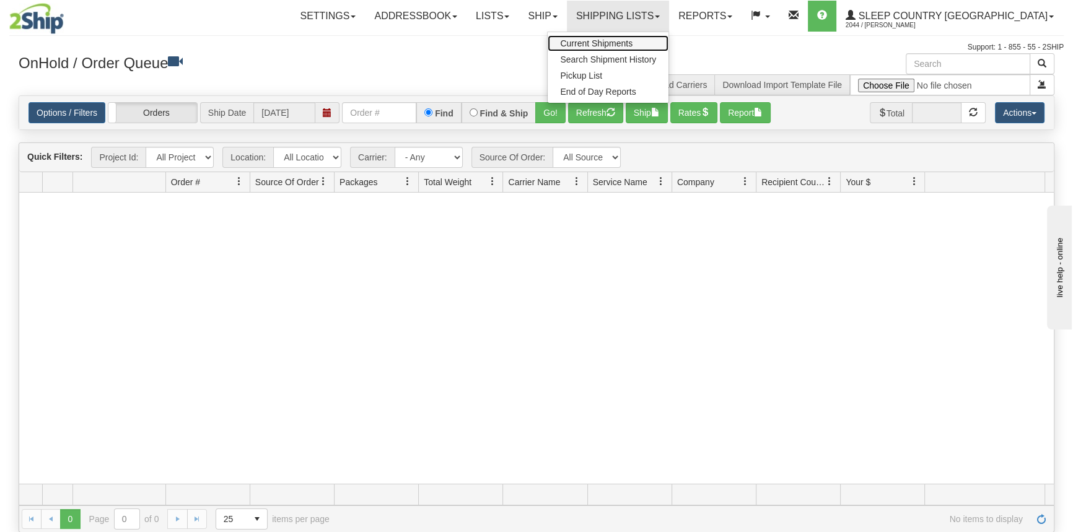
click at [647, 36] on link "Current Shipments" at bounding box center [607, 43] width 121 height 16
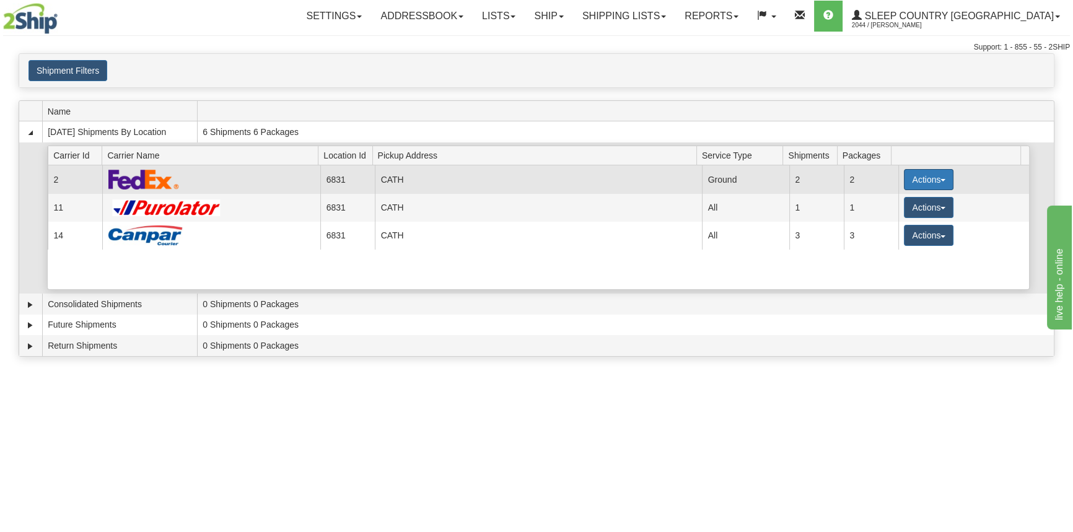
click at [933, 176] on button "Actions" at bounding box center [928, 179] width 50 height 21
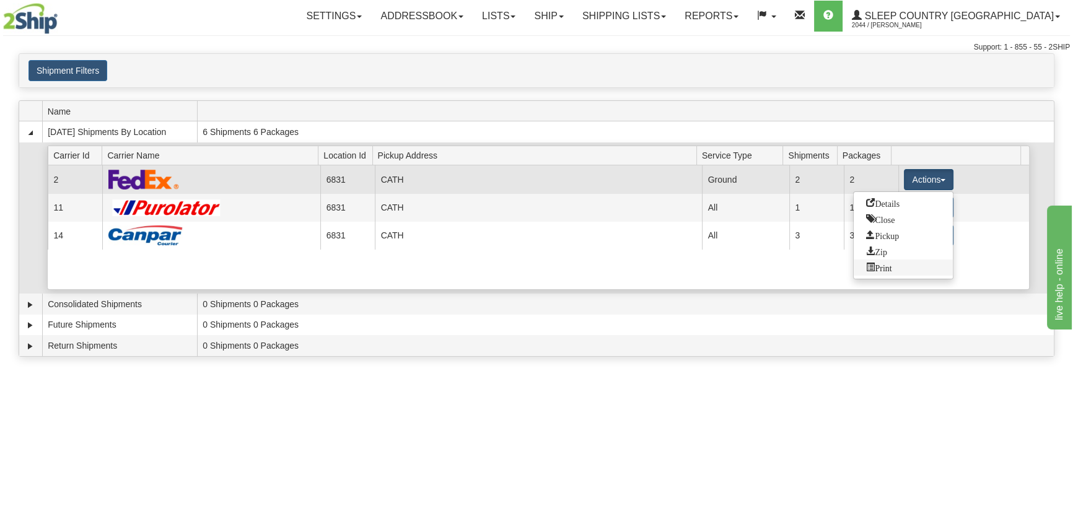
click at [889, 272] on link "Print" at bounding box center [902, 267] width 99 height 16
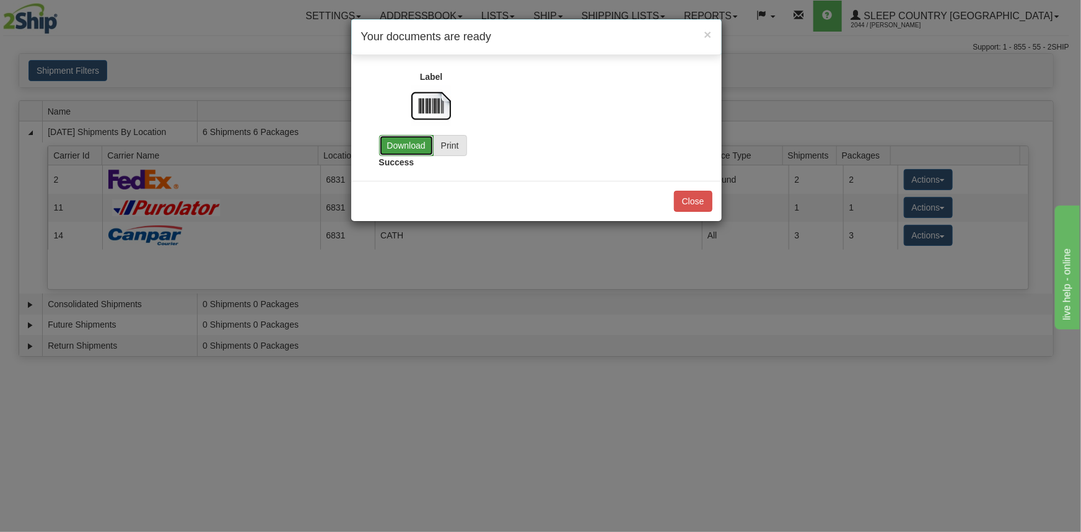
click at [423, 148] on link "Download" at bounding box center [406, 145] width 54 height 21
click at [699, 200] on button "Close" at bounding box center [693, 201] width 38 height 21
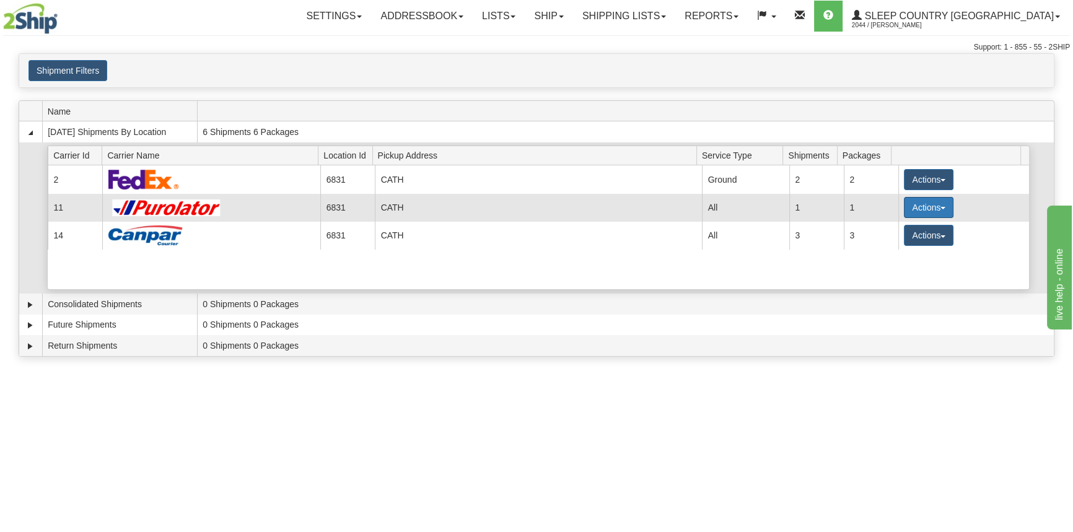
click at [940, 207] on span "button" at bounding box center [942, 208] width 5 height 2
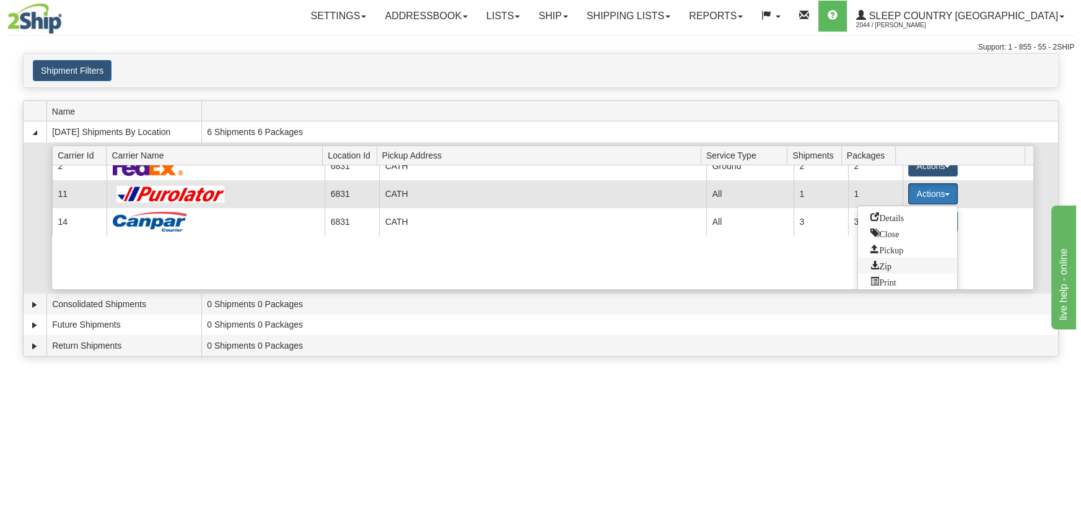
scroll to position [17, 0]
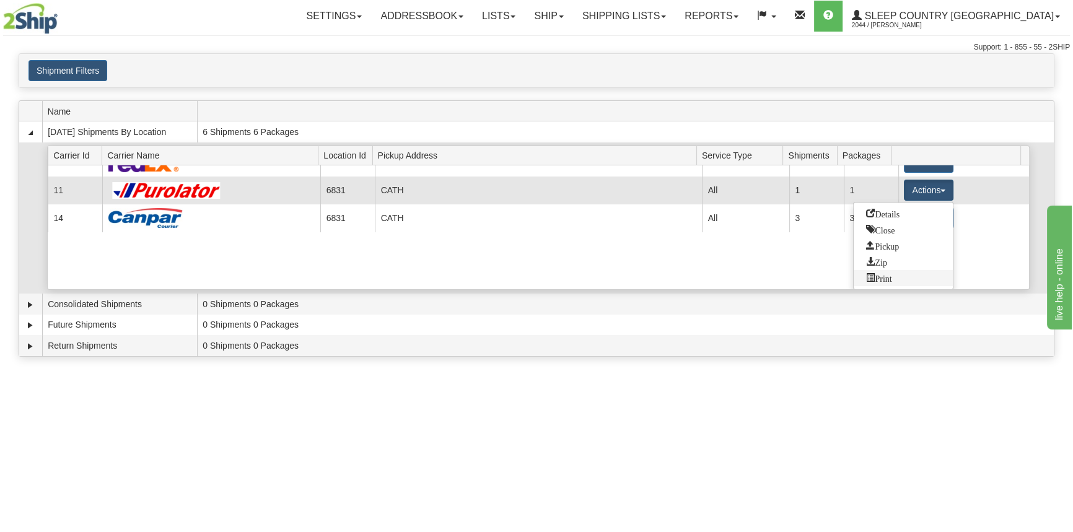
click at [888, 277] on span "Print" at bounding box center [878, 277] width 25 height 9
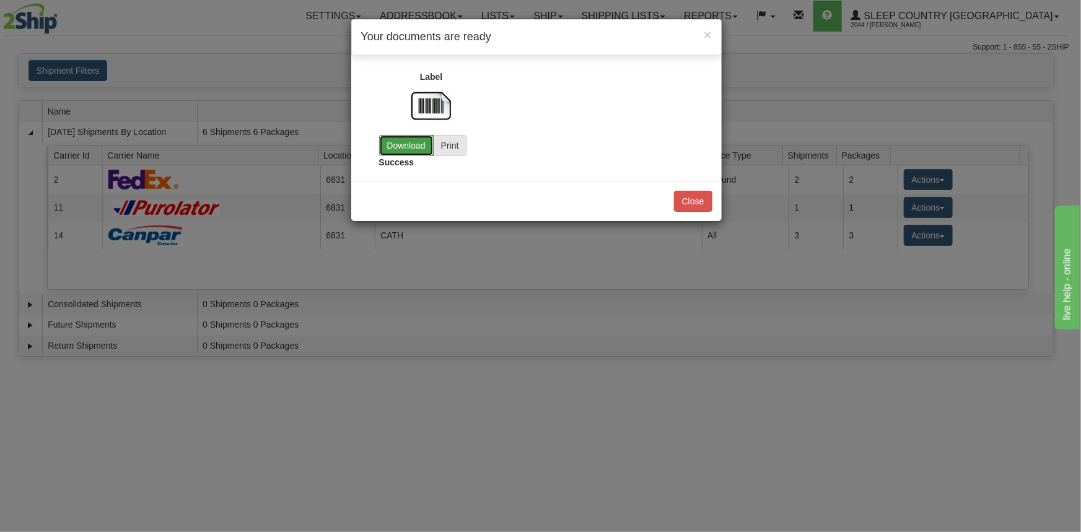
click at [411, 152] on link "Download" at bounding box center [406, 145] width 54 height 21
click at [929, 248] on div "× Your documents are ready Label Download Print Customs" at bounding box center [540, 266] width 1081 height 532
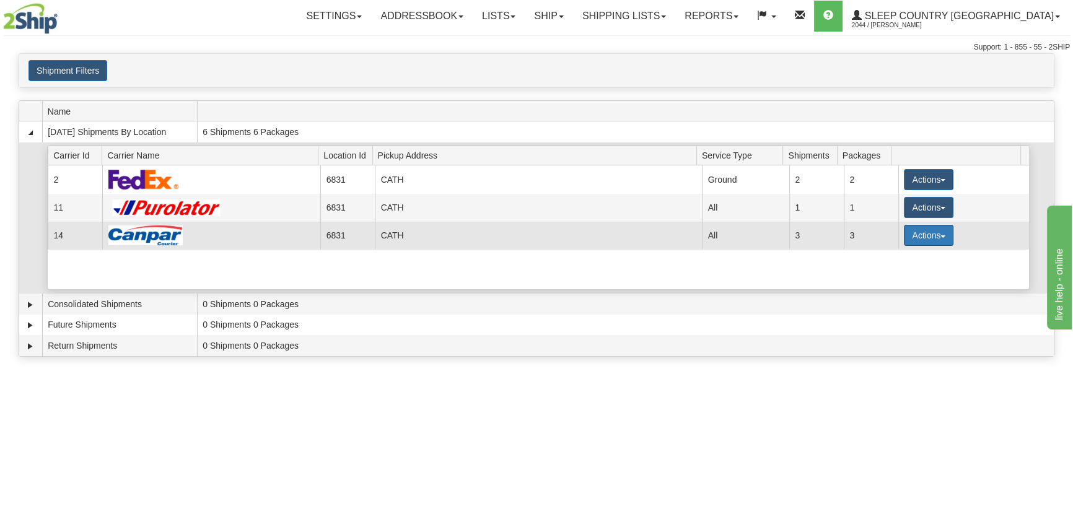
click at [925, 236] on button "Actions" at bounding box center [928, 235] width 50 height 21
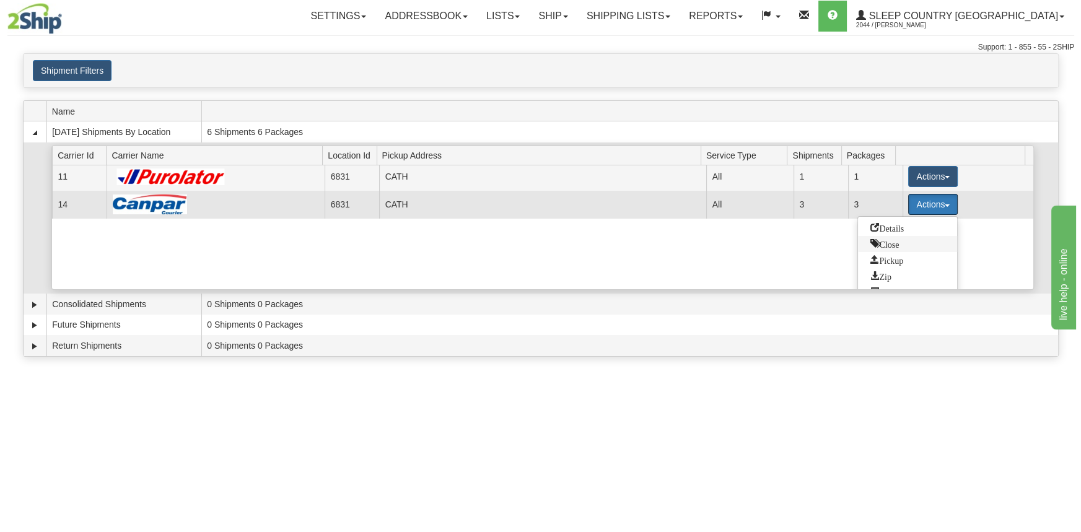
scroll to position [45, 0]
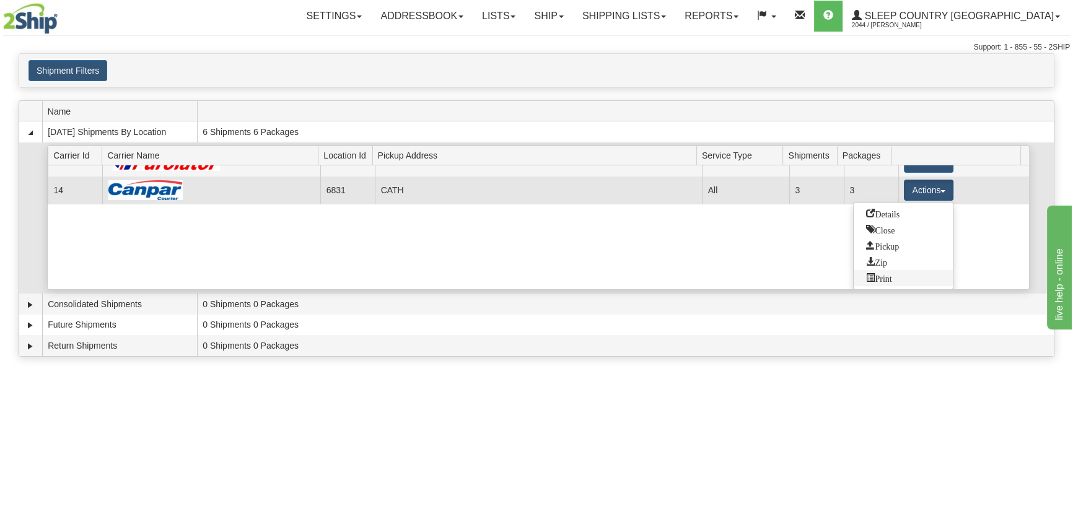
click at [890, 277] on span "Print" at bounding box center [878, 277] width 25 height 9
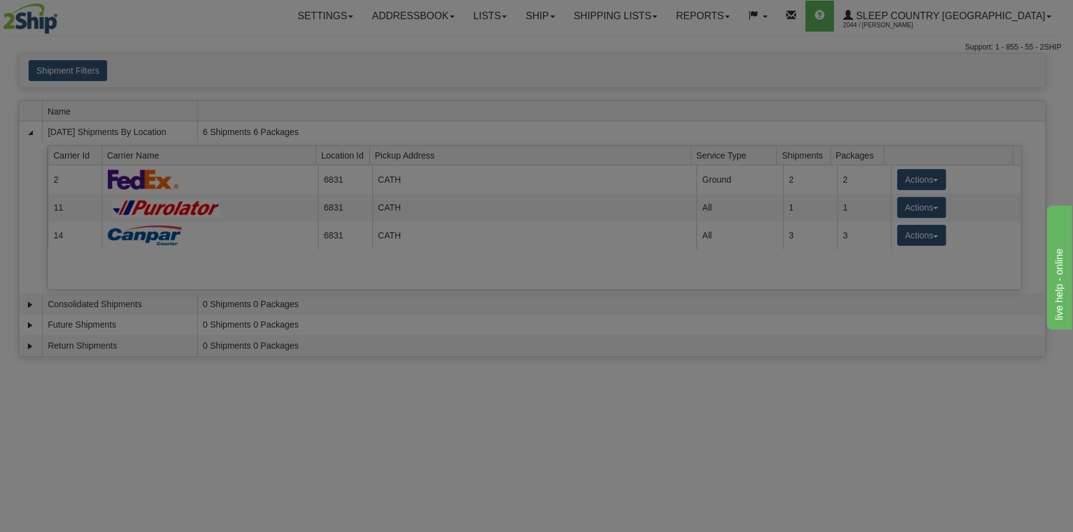
scroll to position [0, 0]
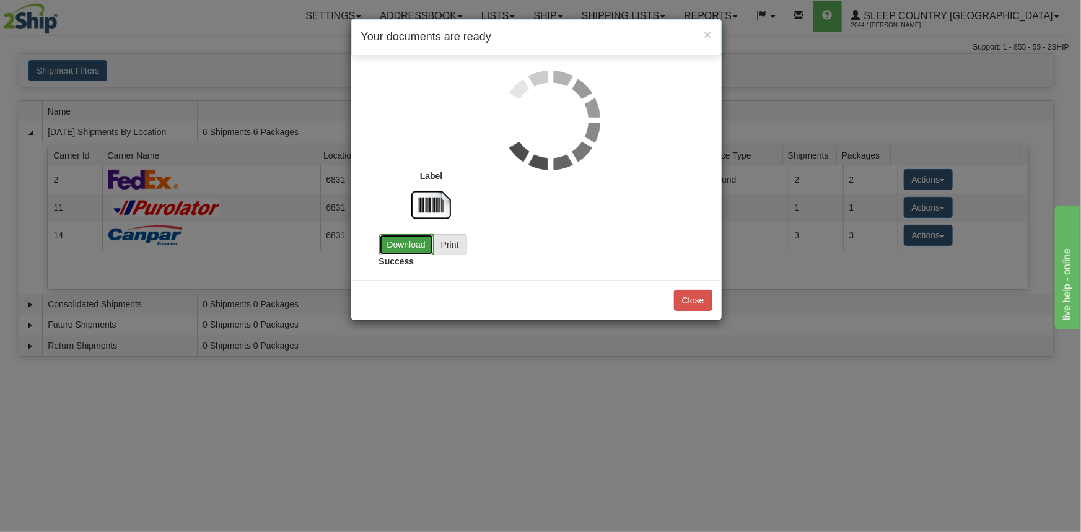
click at [415, 242] on link "Download" at bounding box center [406, 244] width 54 height 21
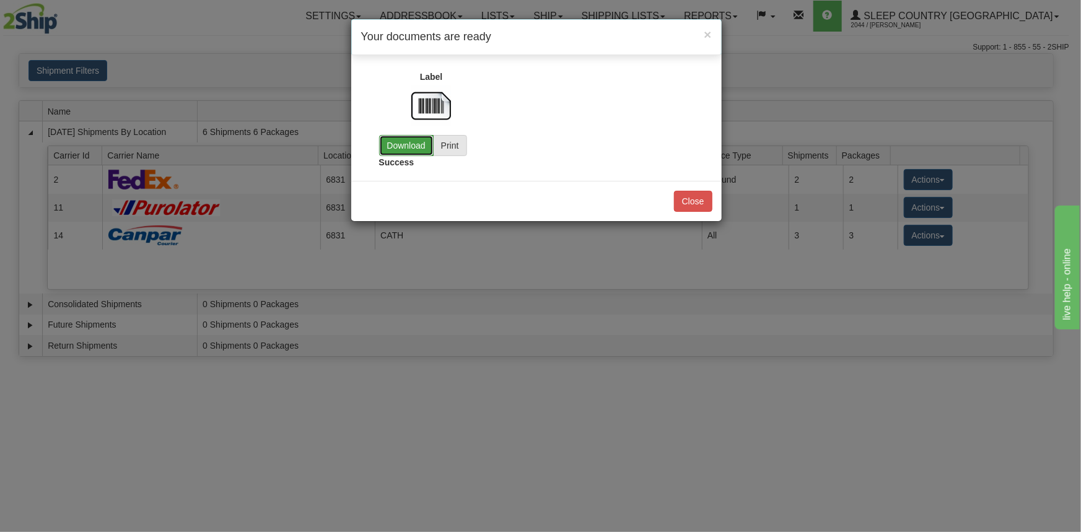
click at [416, 145] on link "Download" at bounding box center [406, 145] width 54 height 21
click at [700, 214] on div "Close" at bounding box center [536, 201] width 370 height 40
click at [699, 206] on button "Close" at bounding box center [693, 201] width 38 height 21
